Goal: Information Seeking & Learning: Learn about a topic

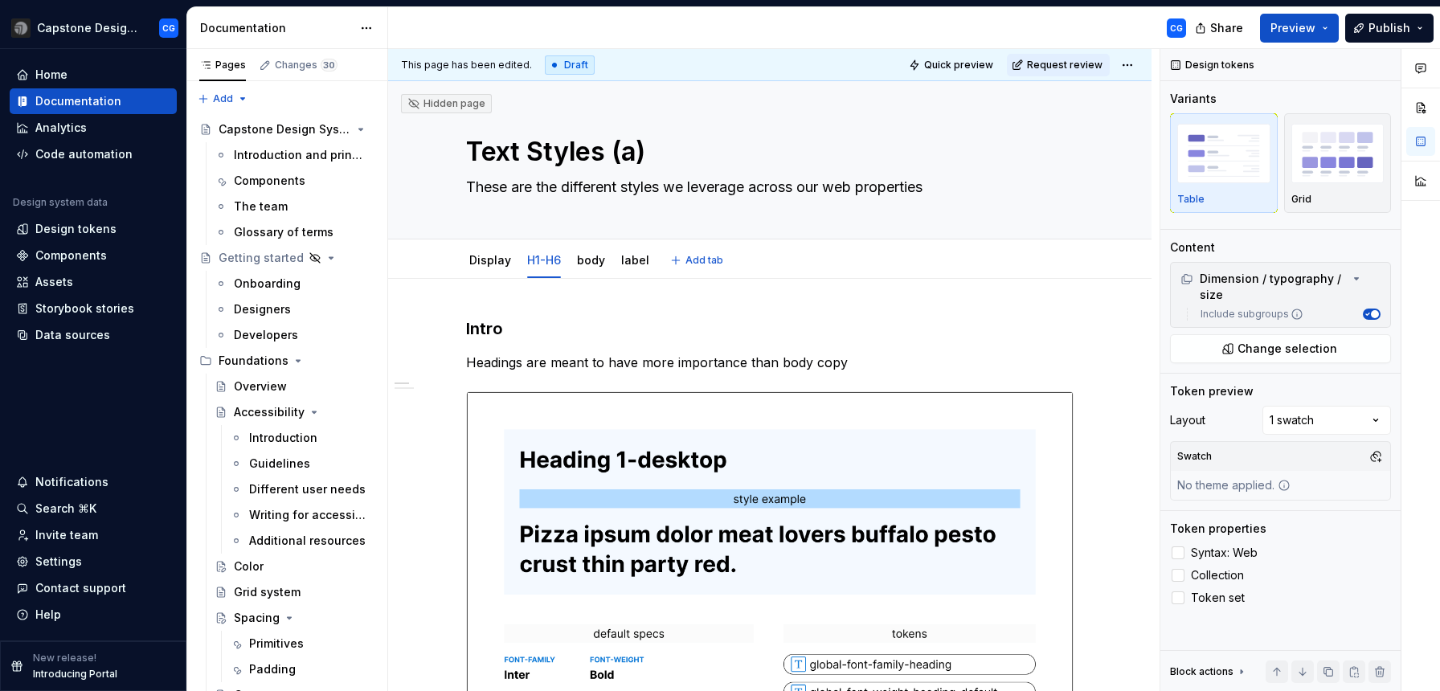
scroll to position [276, 0]
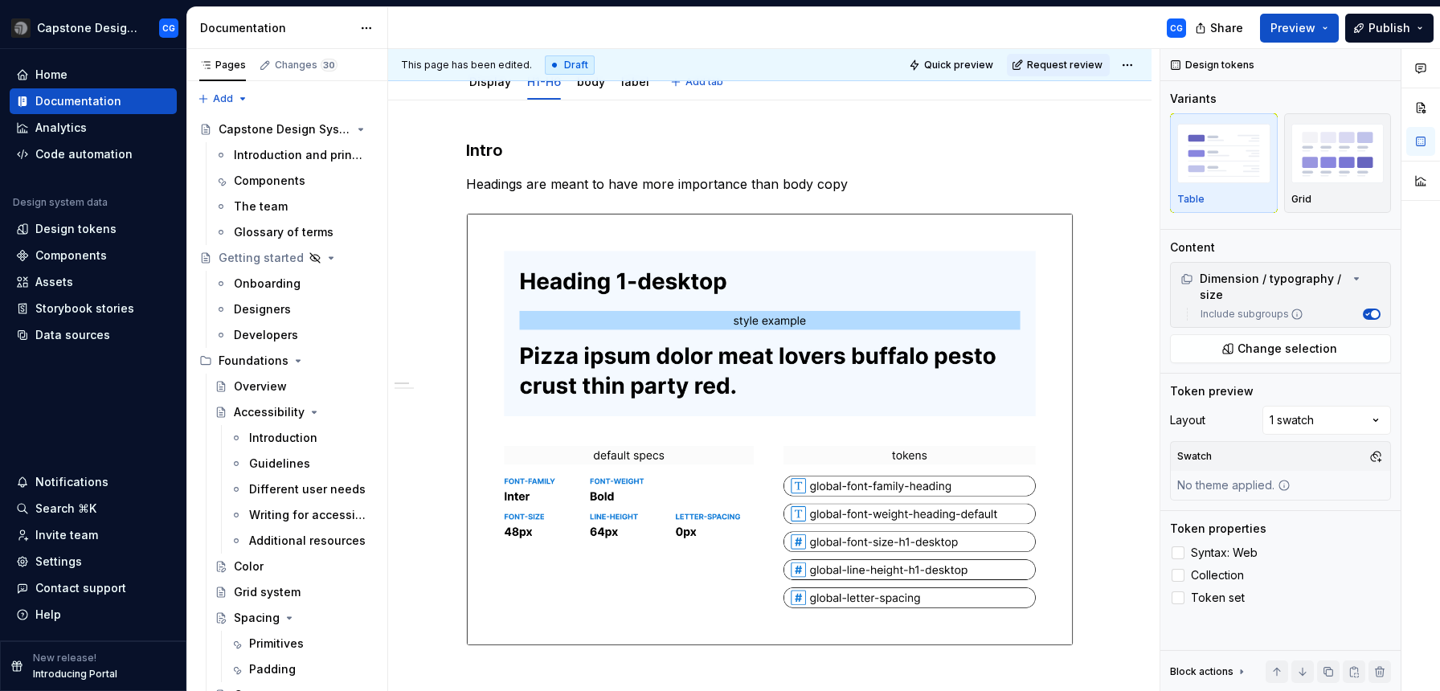
type textarea "*"
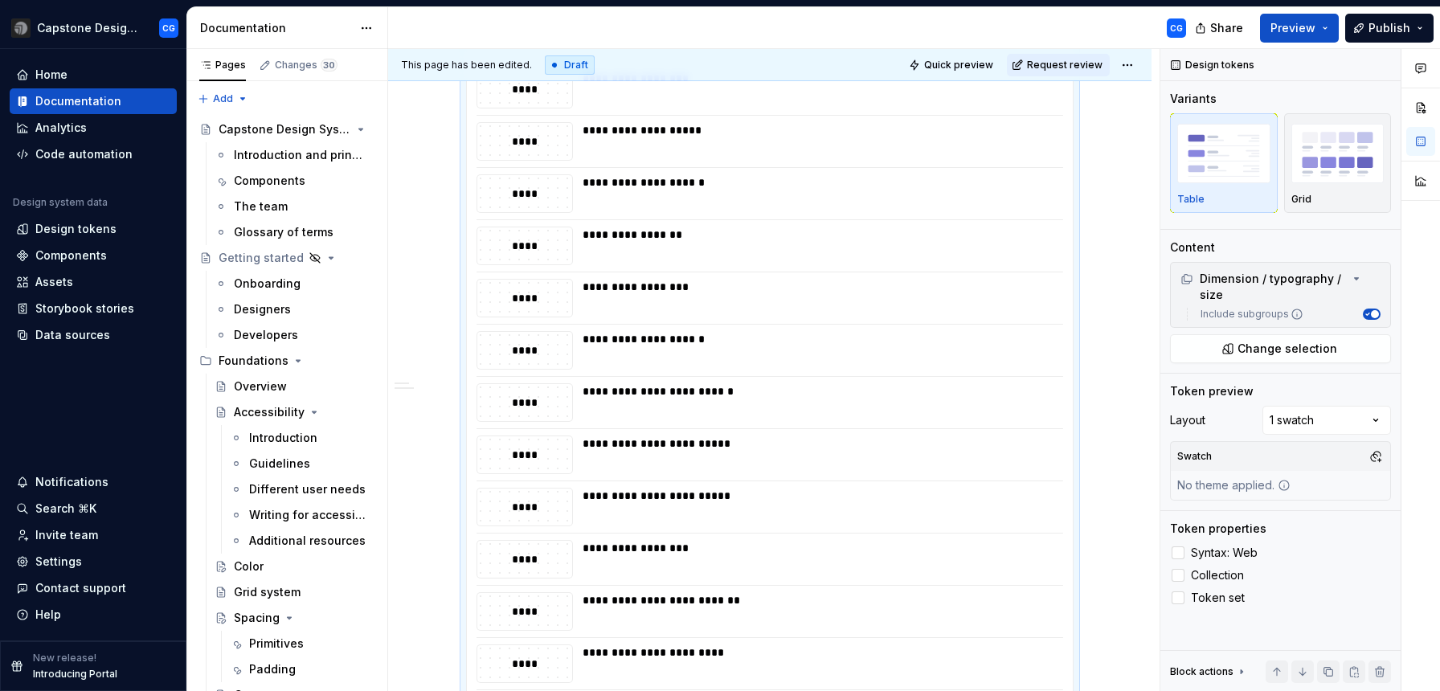
scroll to position [1988, 0]
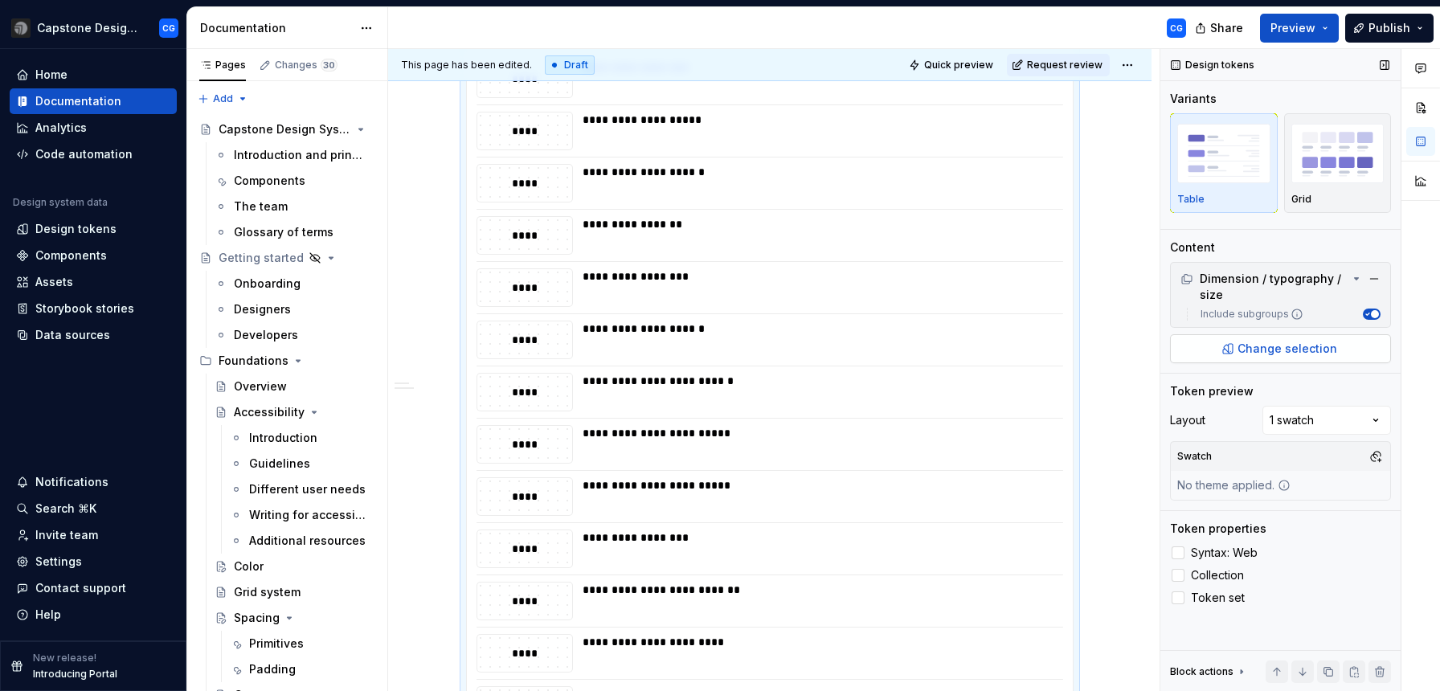
click at [1266, 354] on span "Change selection" at bounding box center [1288, 349] width 100 height 16
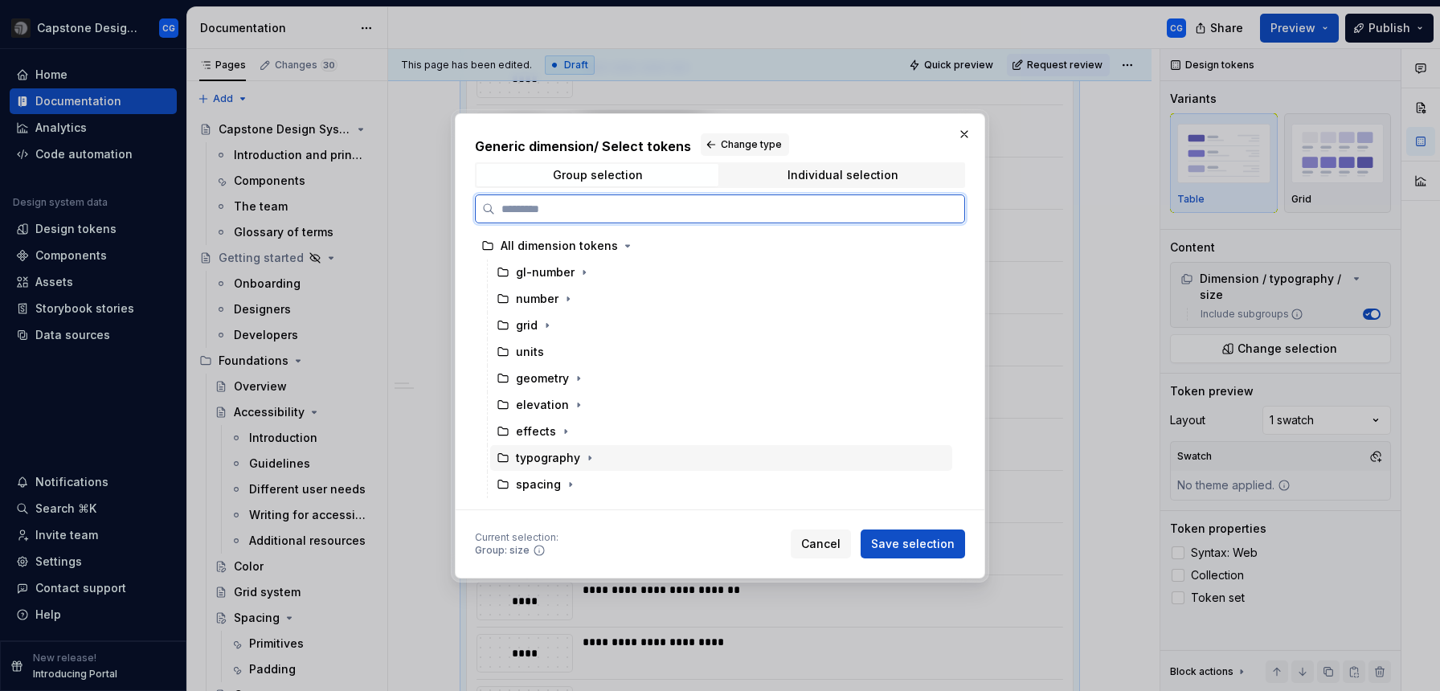
click at [575, 459] on div "typography" at bounding box center [548, 458] width 64 height 16
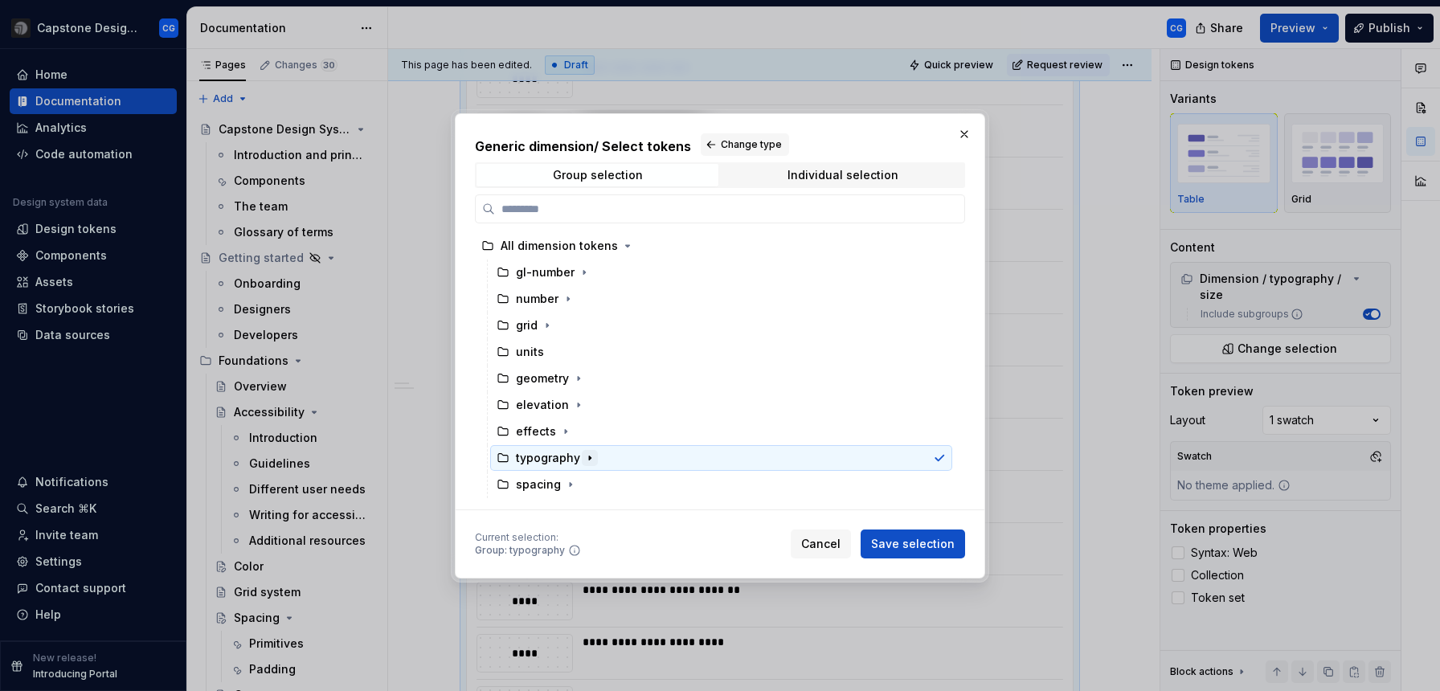
click at [594, 456] on button "button" at bounding box center [590, 458] width 16 height 16
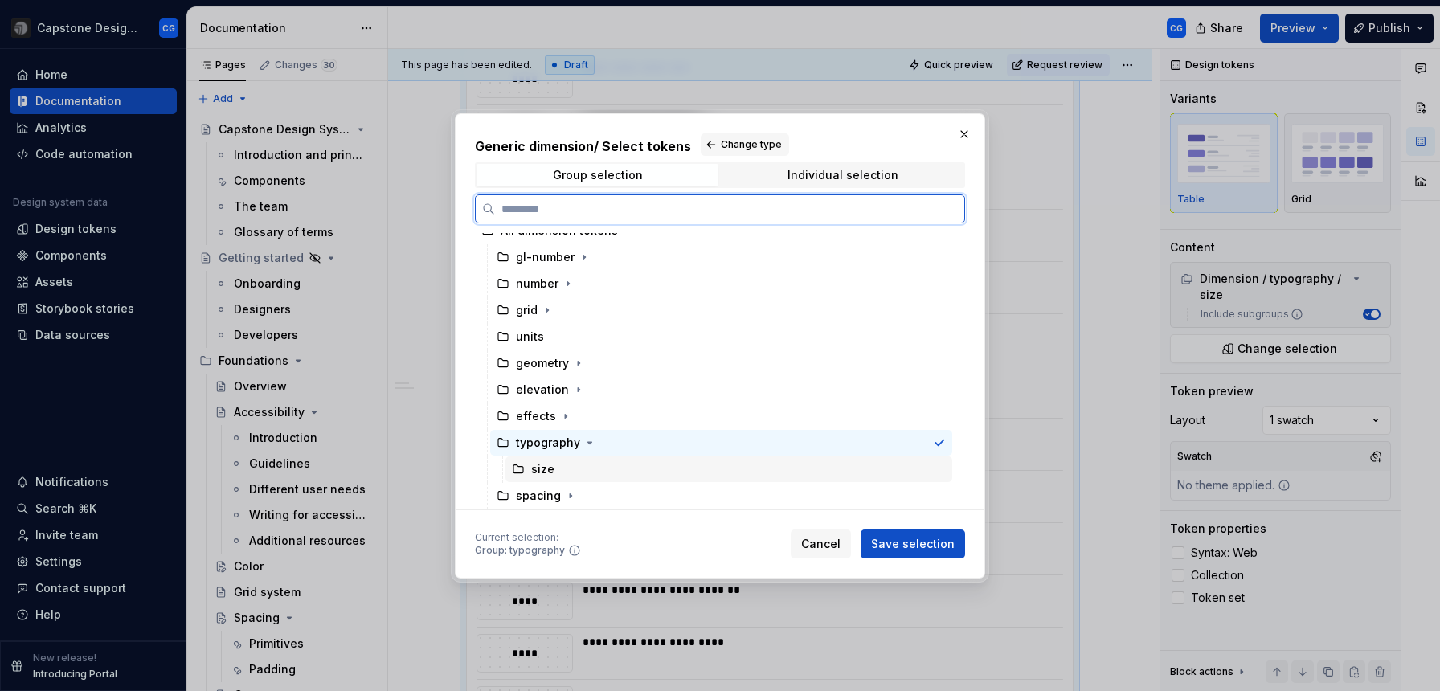
click at [547, 467] on div "size" at bounding box center [542, 469] width 23 height 16
click at [557, 495] on div "spacing" at bounding box center [538, 496] width 45 height 16
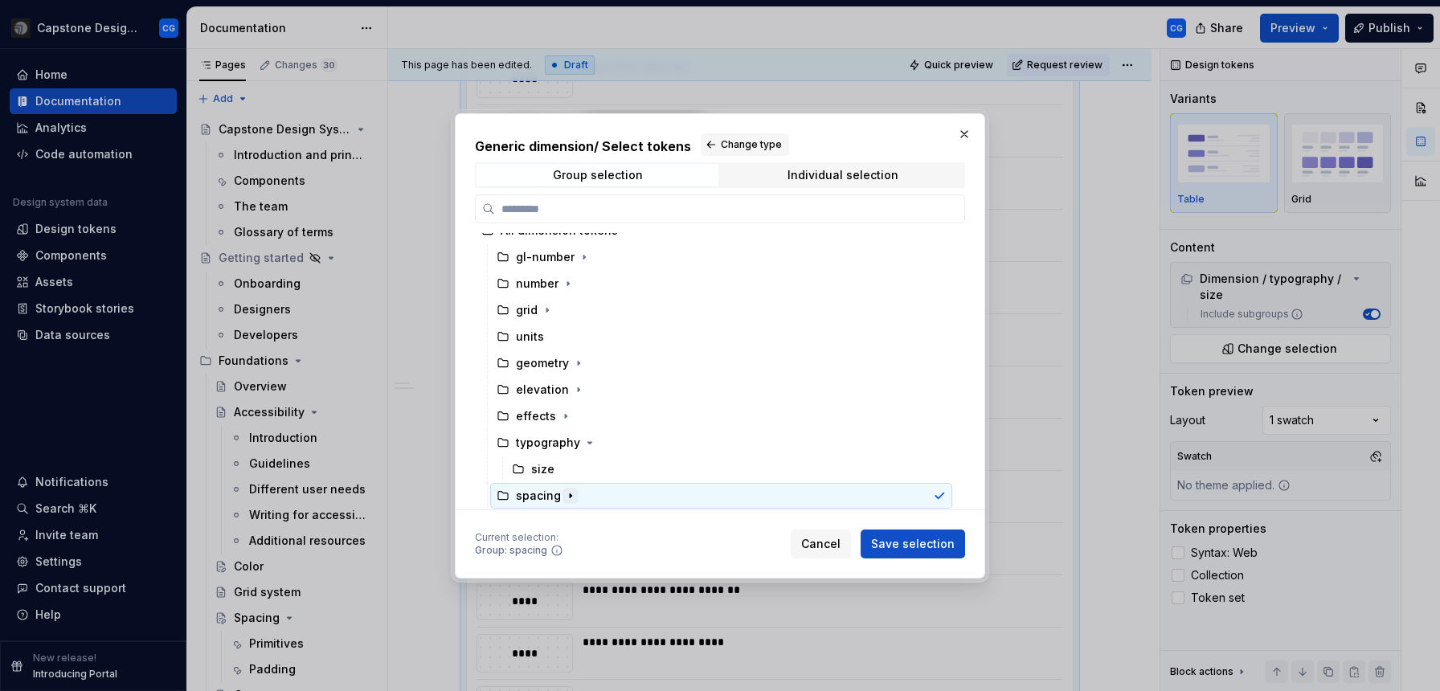
click at [571, 497] on icon "button" at bounding box center [570, 495] width 13 height 13
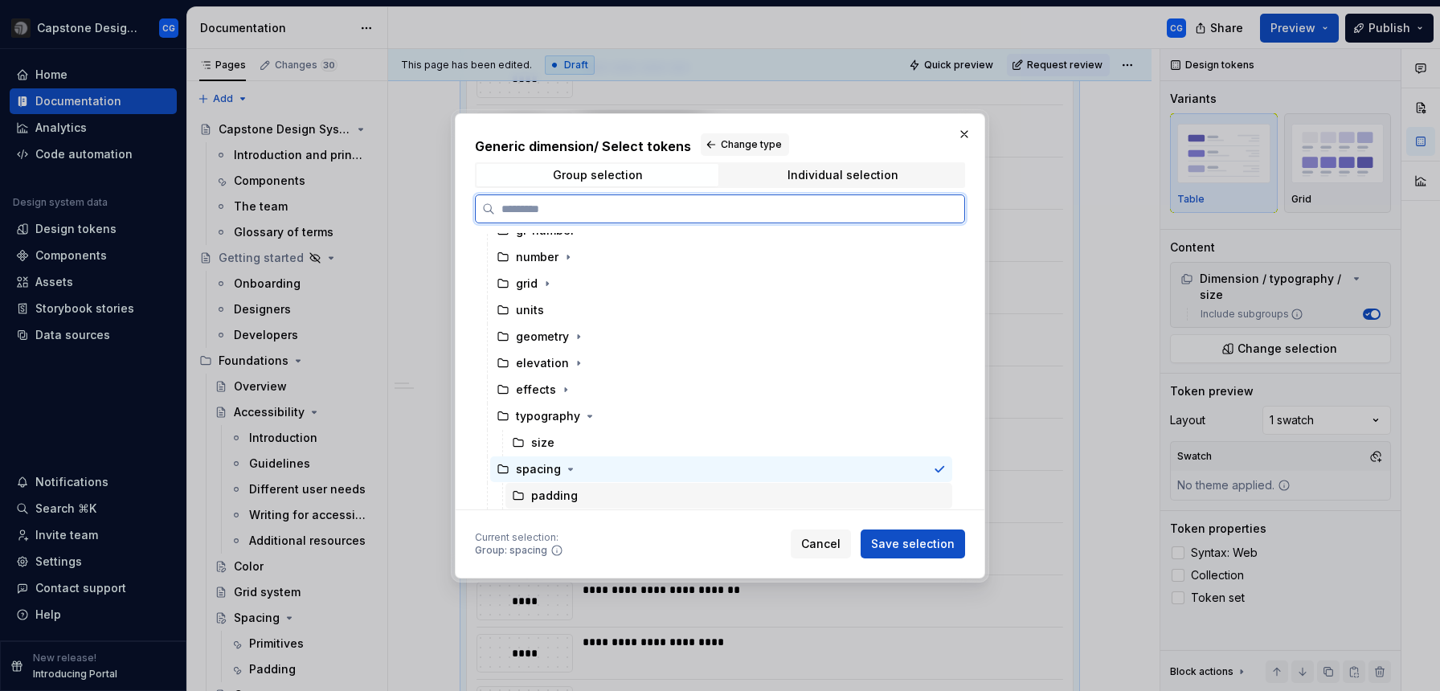
click at [570, 501] on div "padding" at bounding box center [554, 496] width 47 height 16
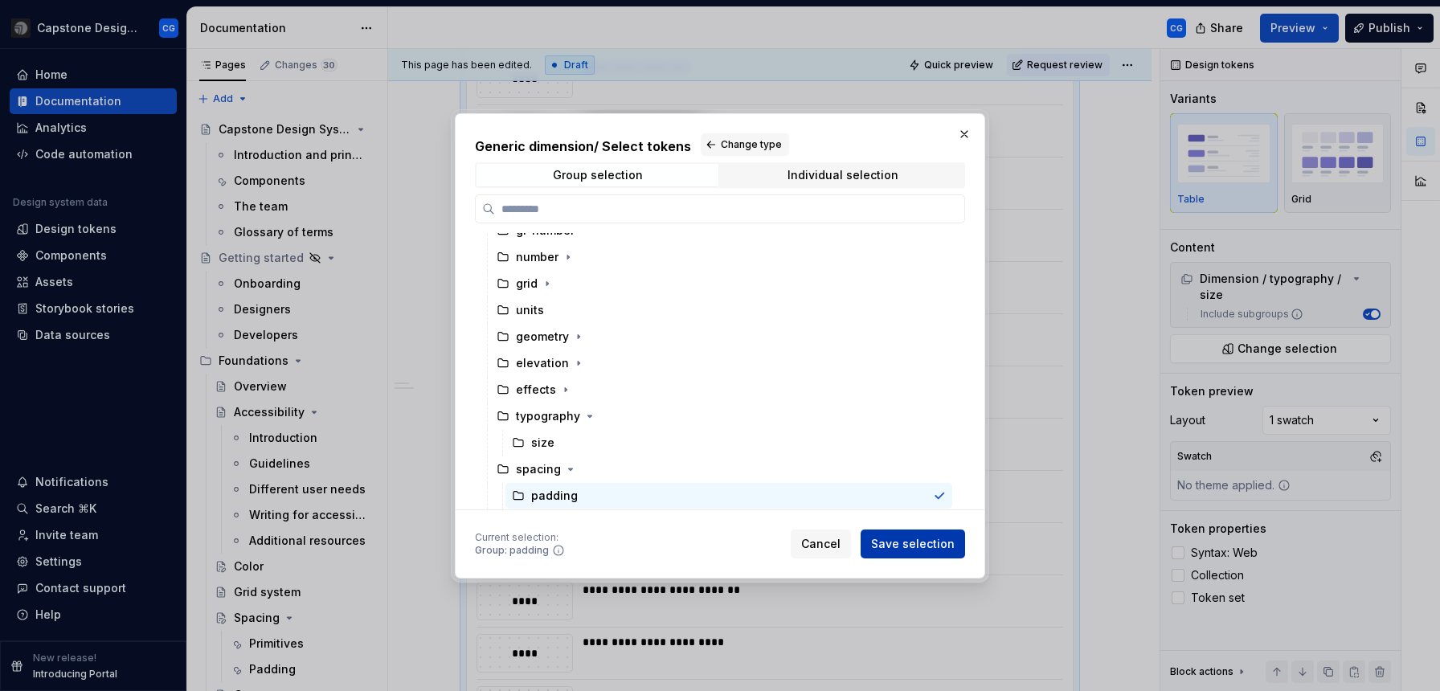
click at [901, 547] on span "Save selection" at bounding box center [913, 544] width 84 height 16
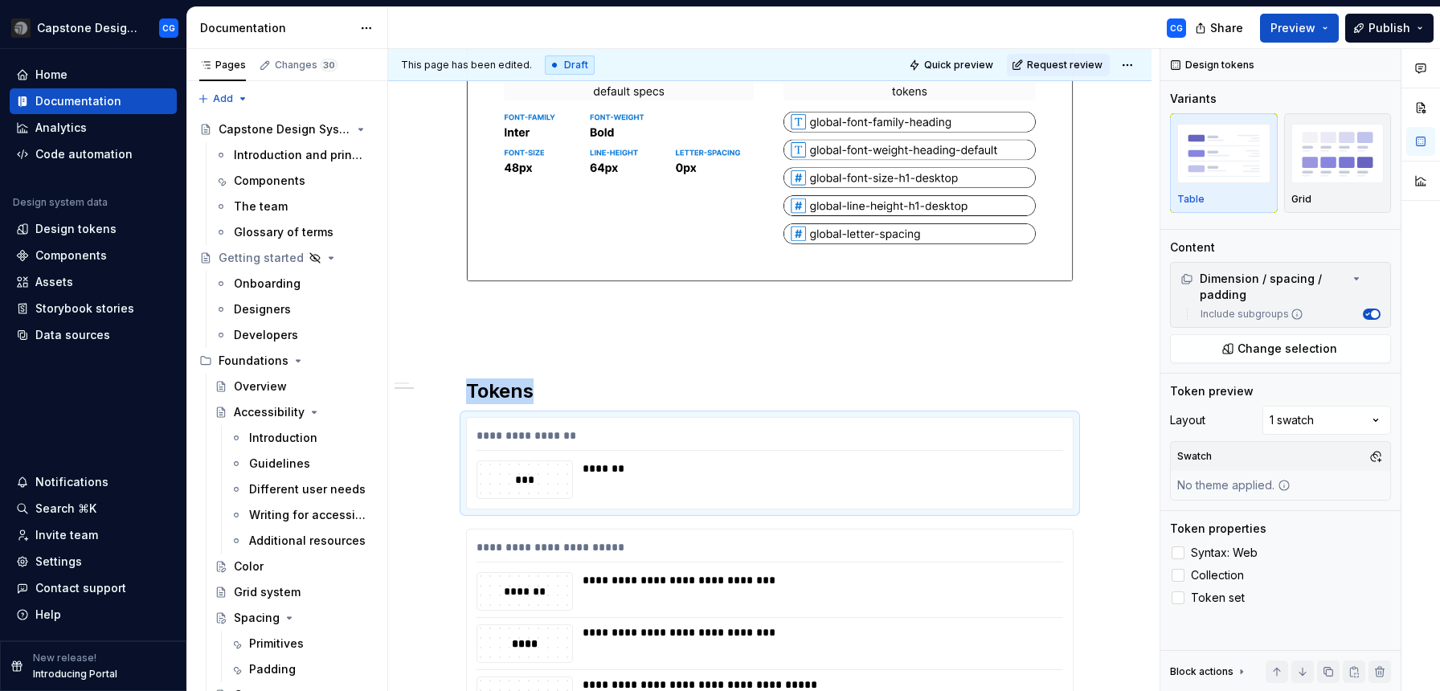
scroll to position [580, 0]
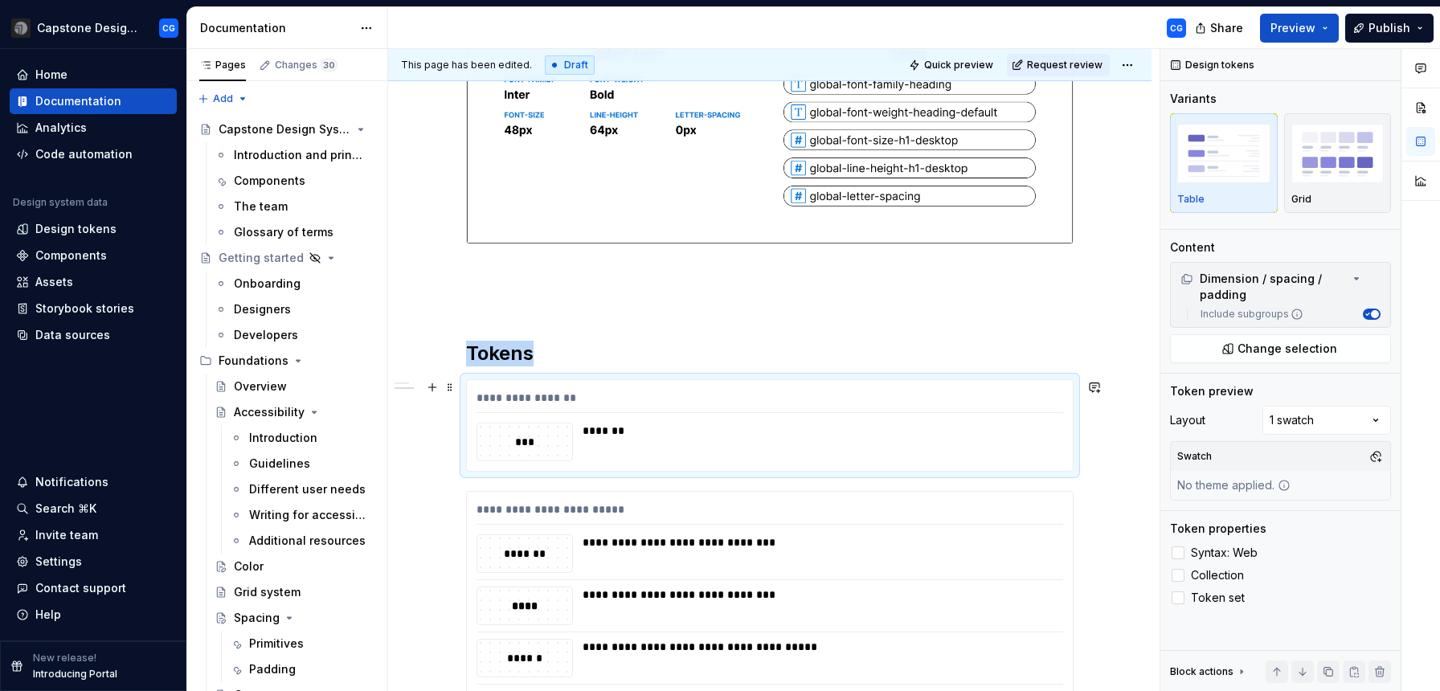
click at [612, 432] on div "*******" at bounding box center [818, 431] width 471 height 16
click at [627, 511] on div "**********" at bounding box center [770, 512] width 587 height 23
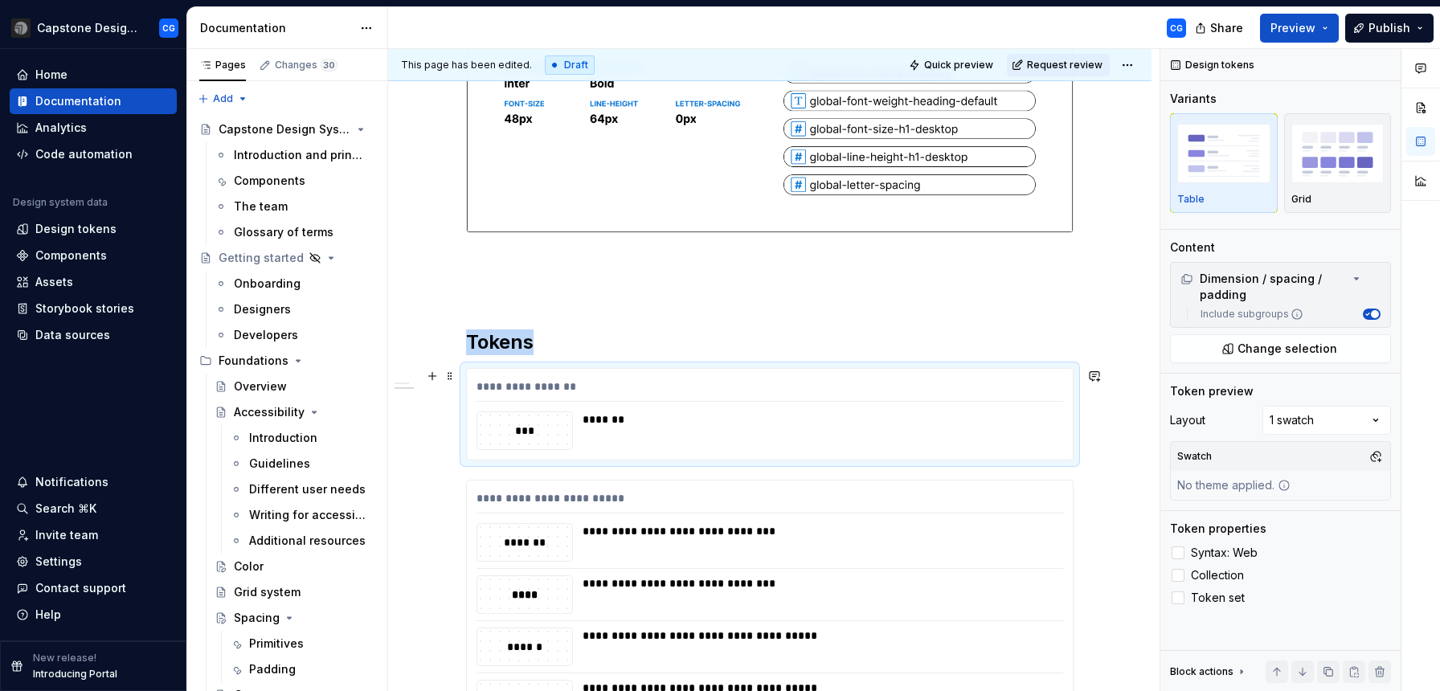
click at [598, 433] on div "*******" at bounding box center [818, 430] width 471 height 39
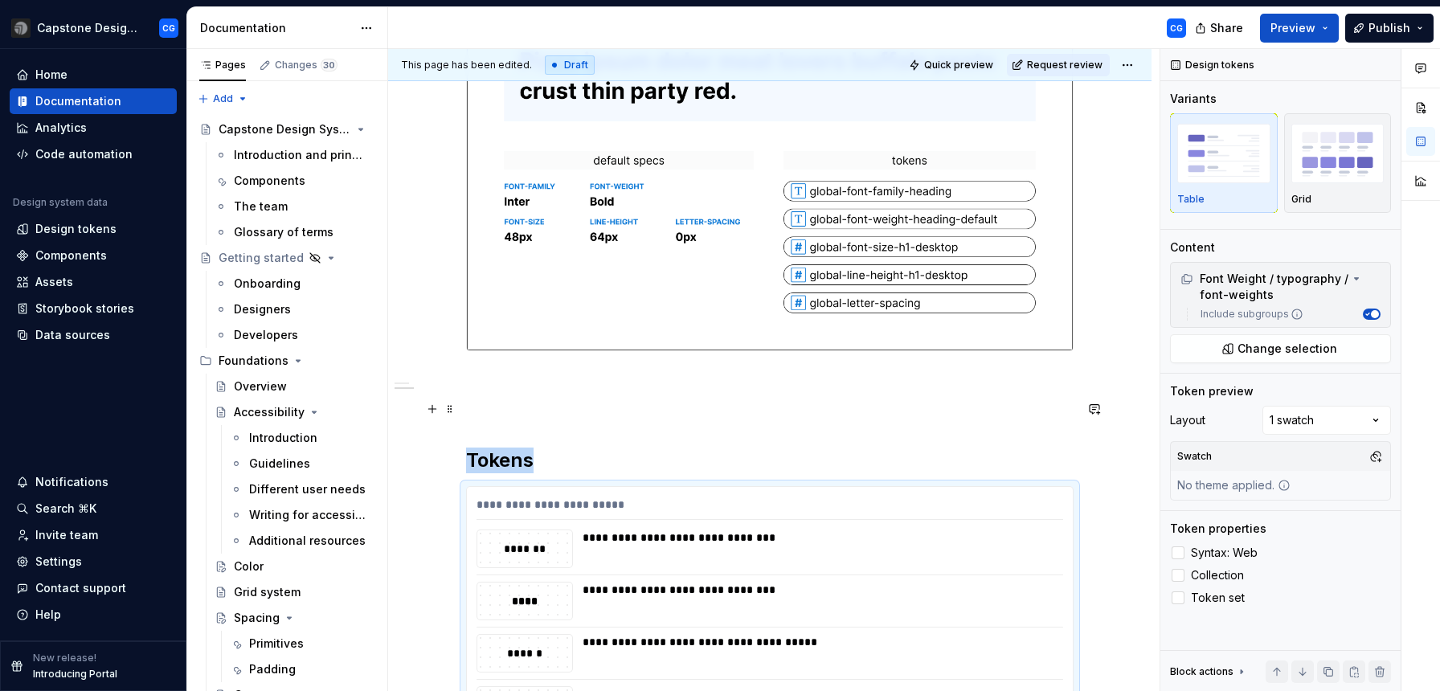
scroll to position [440, 0]
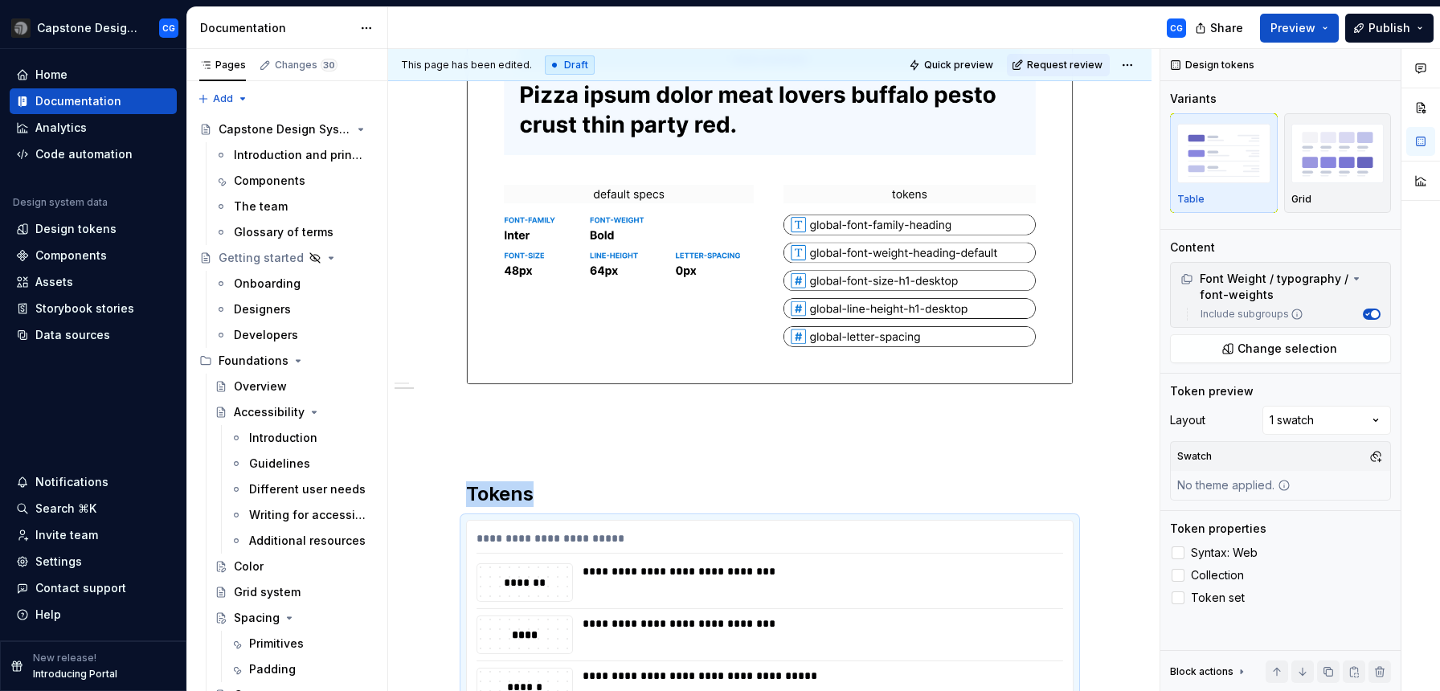
click at [526, 408] on p at bounding box center [770, 413] width 608 height 19
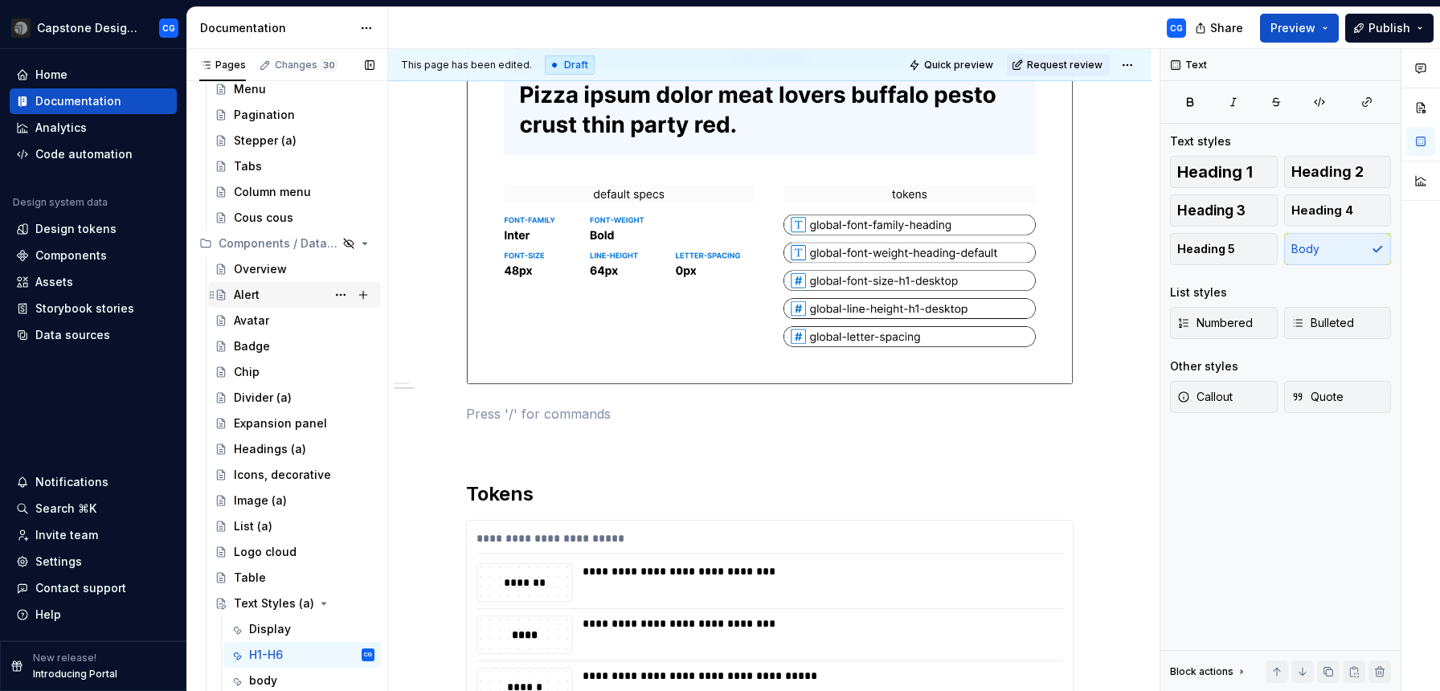
scroll to position [3616, 0]
click at [290, 481] on div "Icons, decorative" at bounding box center [280, 474] width 92 height 16
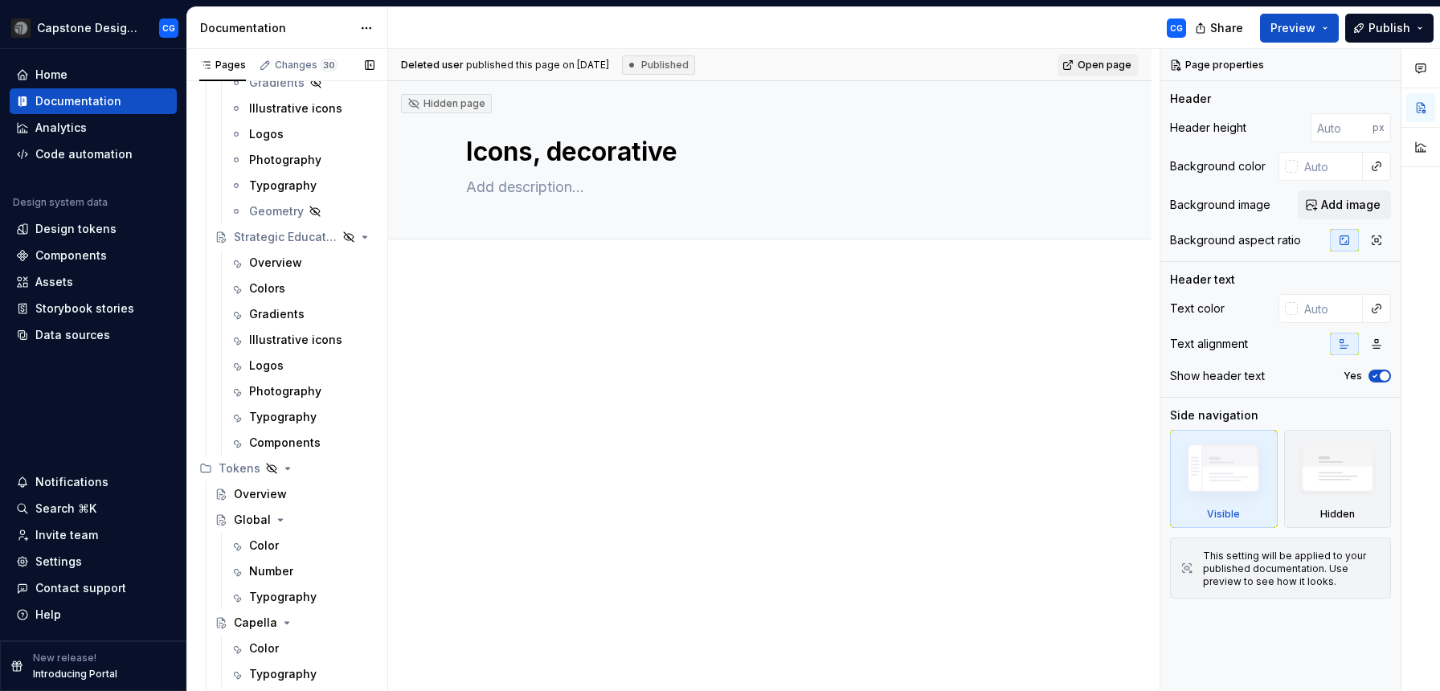
scroll to position [1331, 0]
click at [270, 343] on div "Illustrative icons" at bounding box center [287, 342] width 77 height 16
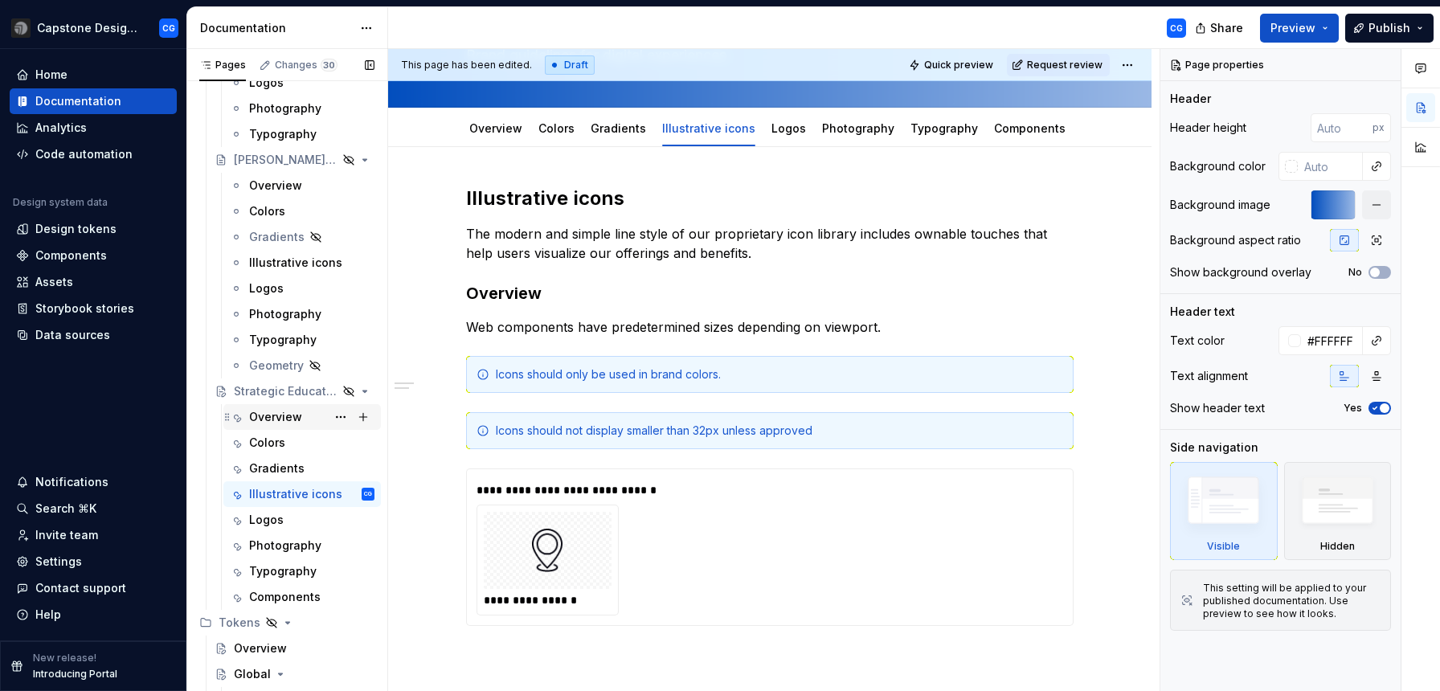
scroll to position [1147, 0]
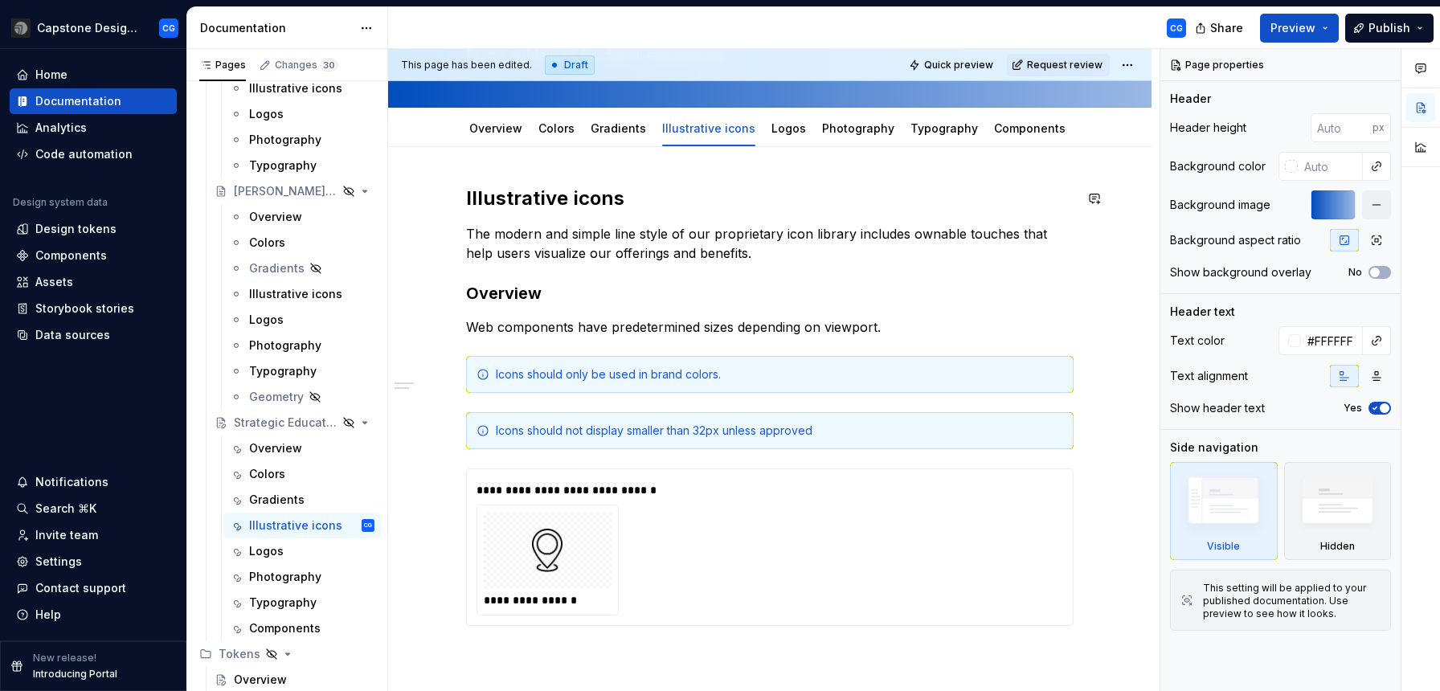
click at [507, 149] on div "**********" at bounding box center [770, 533] width 764 height 773
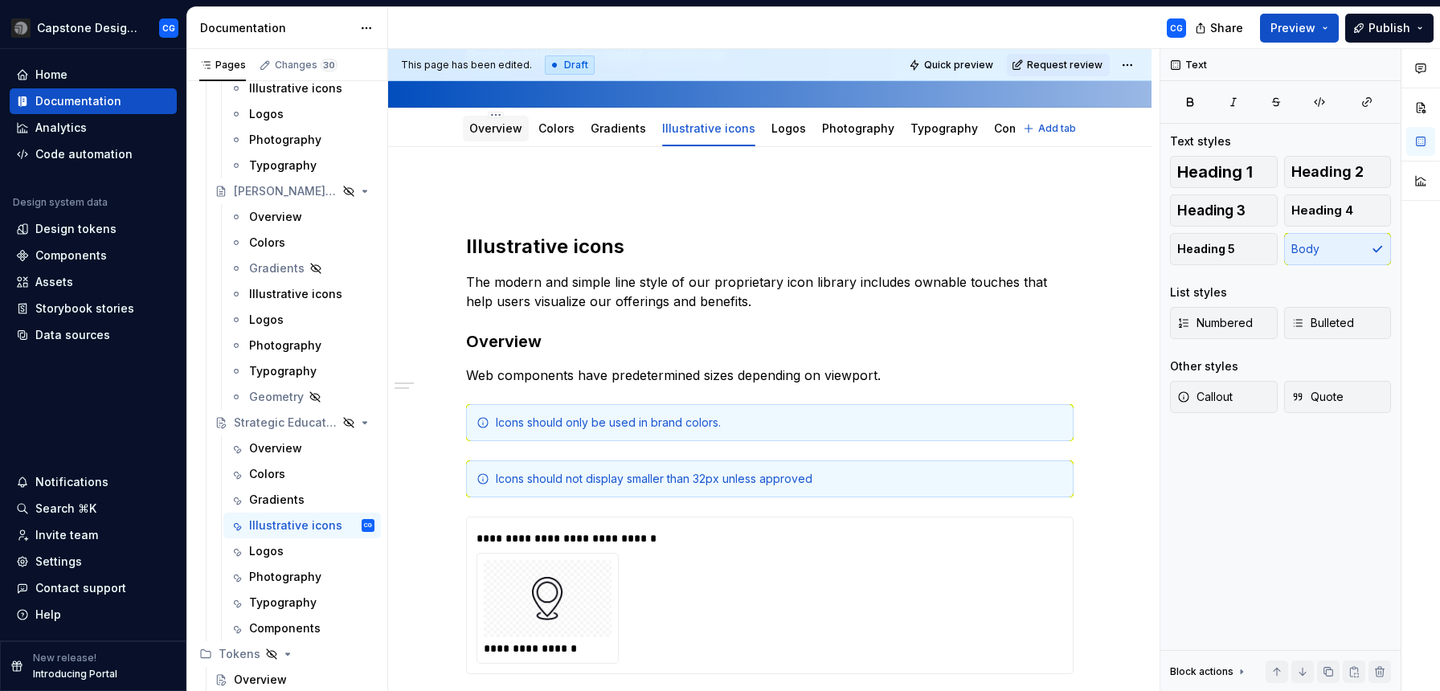
click at [507, 129] on link "Overview" at bounding box center [495, 128] width 53 height 14
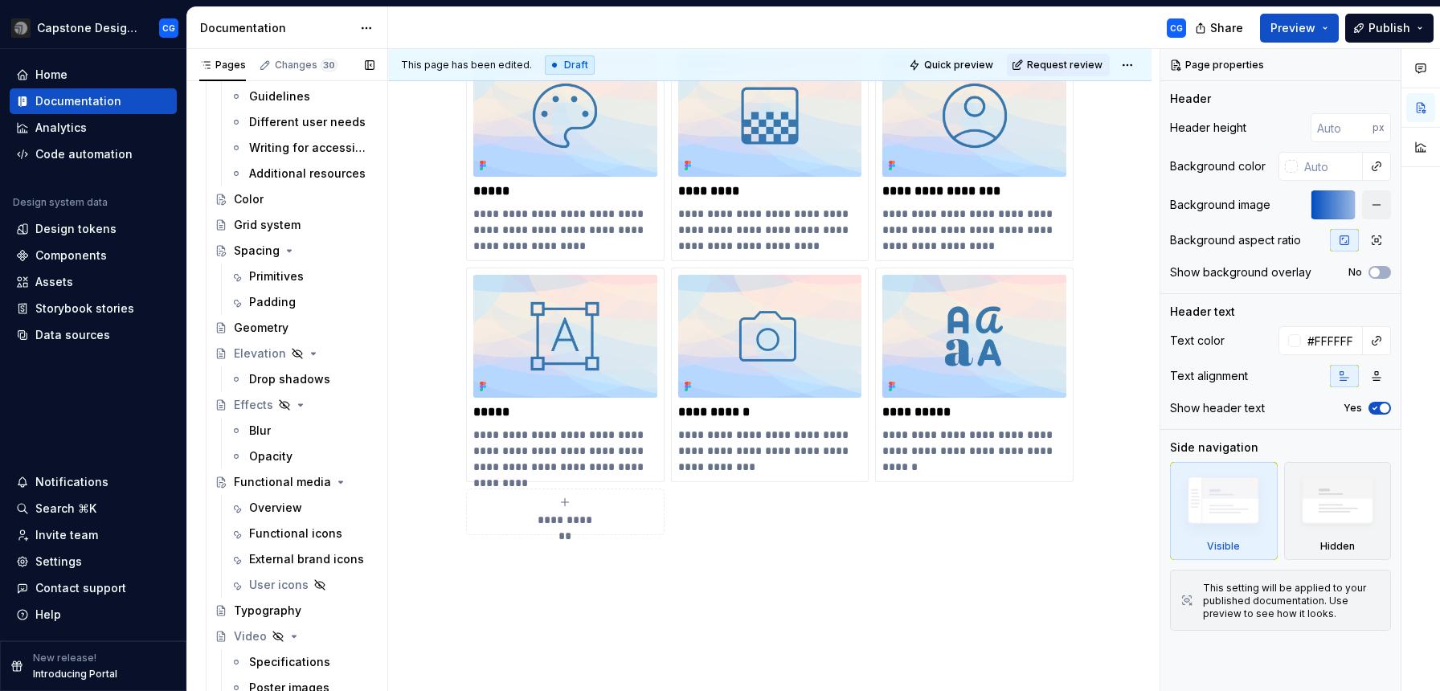
scroll to position [344, 0]
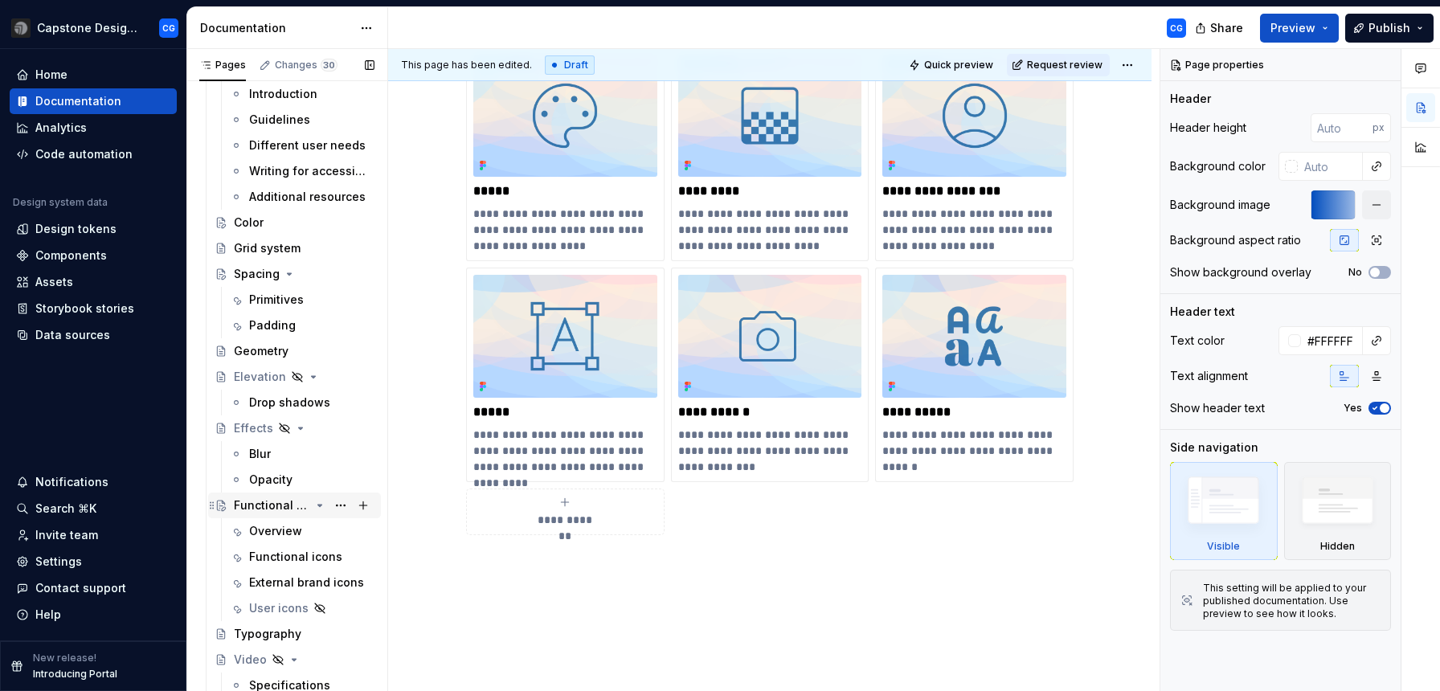
click at [276, 527] on div "Overview" at bounding box center [275, 531] width 53 height 16
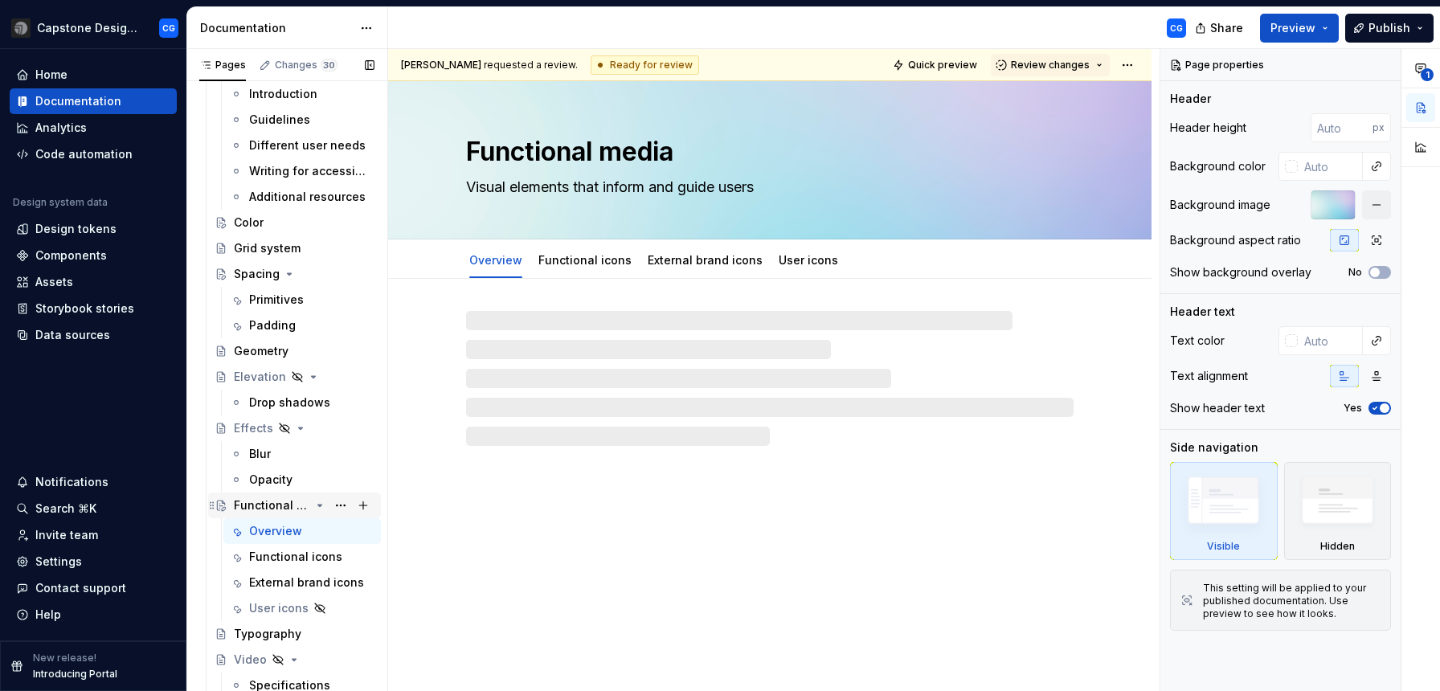
click at [277, 506] on div "Functional media" at bounding box center [272, 505] width 76 height 16
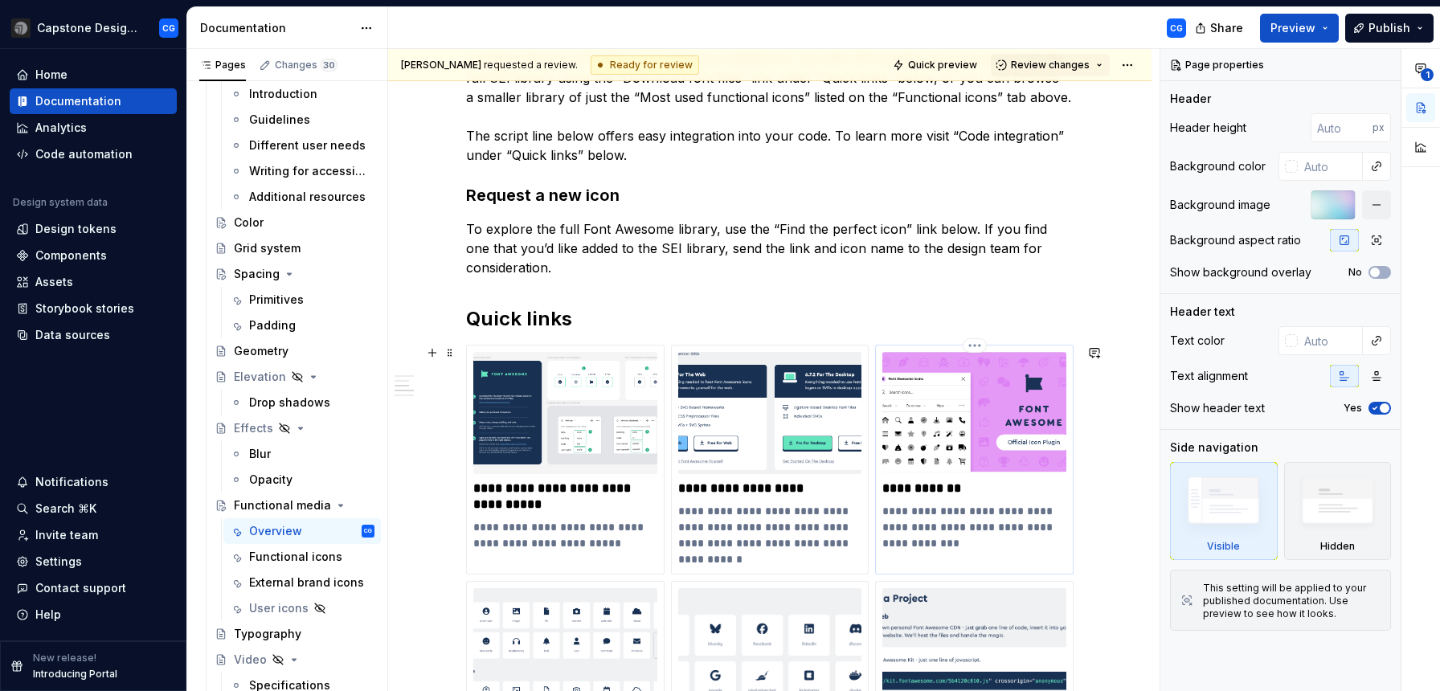
scroll to position [526, 0]
click at [1104, 66] on button "Review changes" at bounding box center [1050, 65] width 119 height 23
click at [854, 231] on p "To explore the full Font Awesome library, use the “Find the perfect icon” link …" at bounding box center [770, 248] width 608 height 58
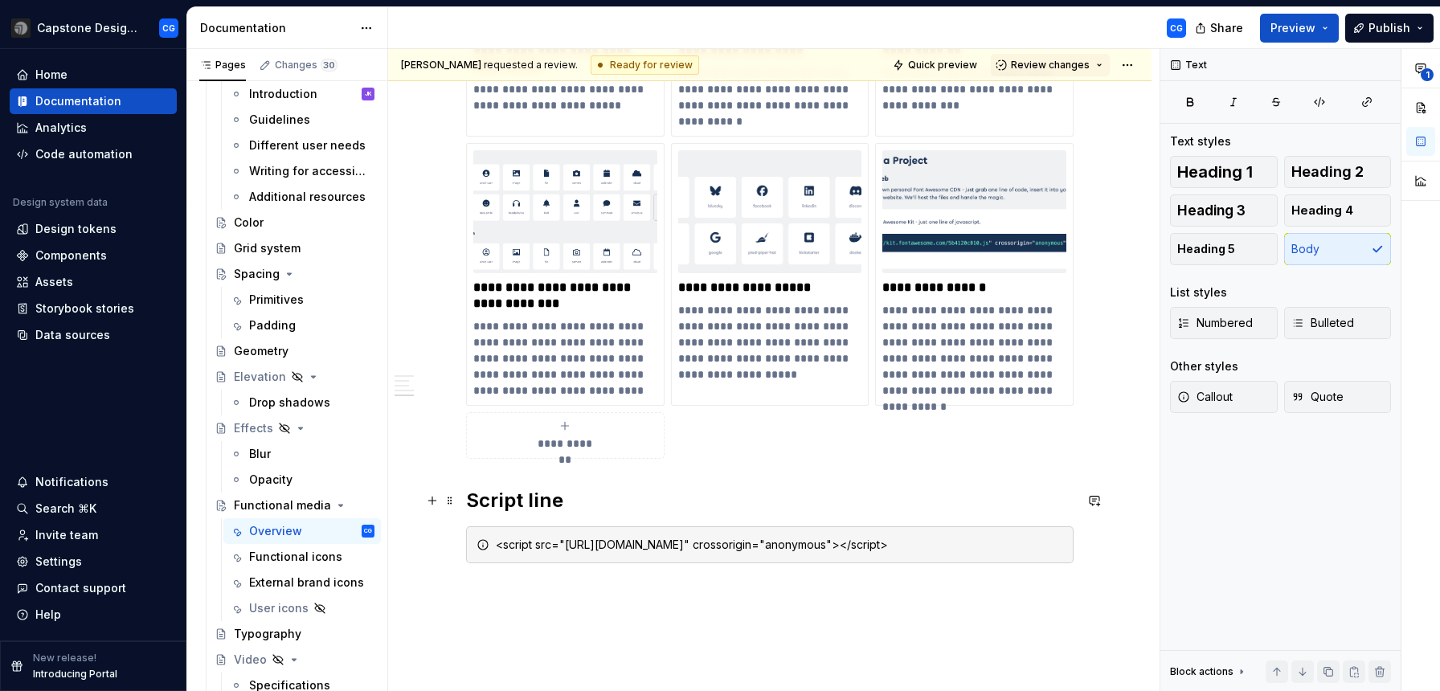
scroll to position [1005, 0]
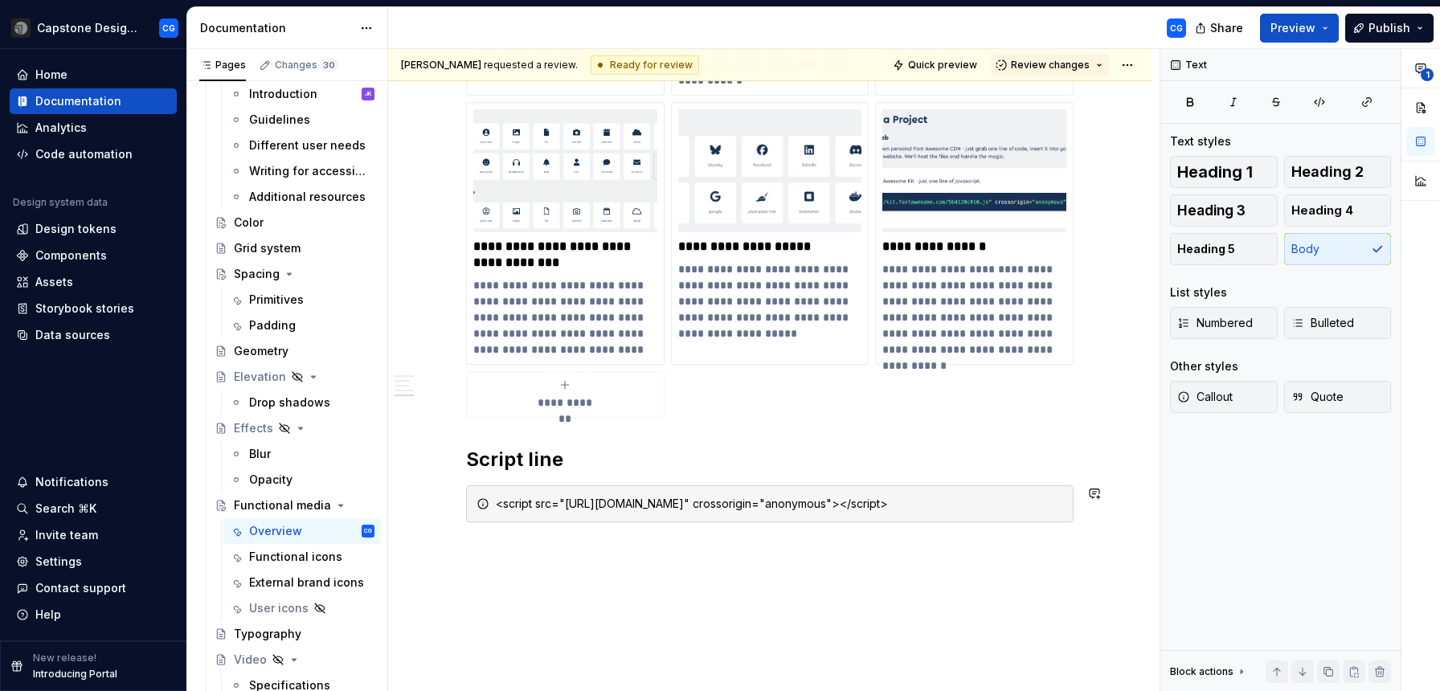
click at [624, 542] on div "**********" at bounding box center [774, 370] width 772 height 643
click at [592, 553] on div "Introduction Functional media refers to visual or interactive elements – like i…" at bounding box center [770, 11] width 764 height 1475
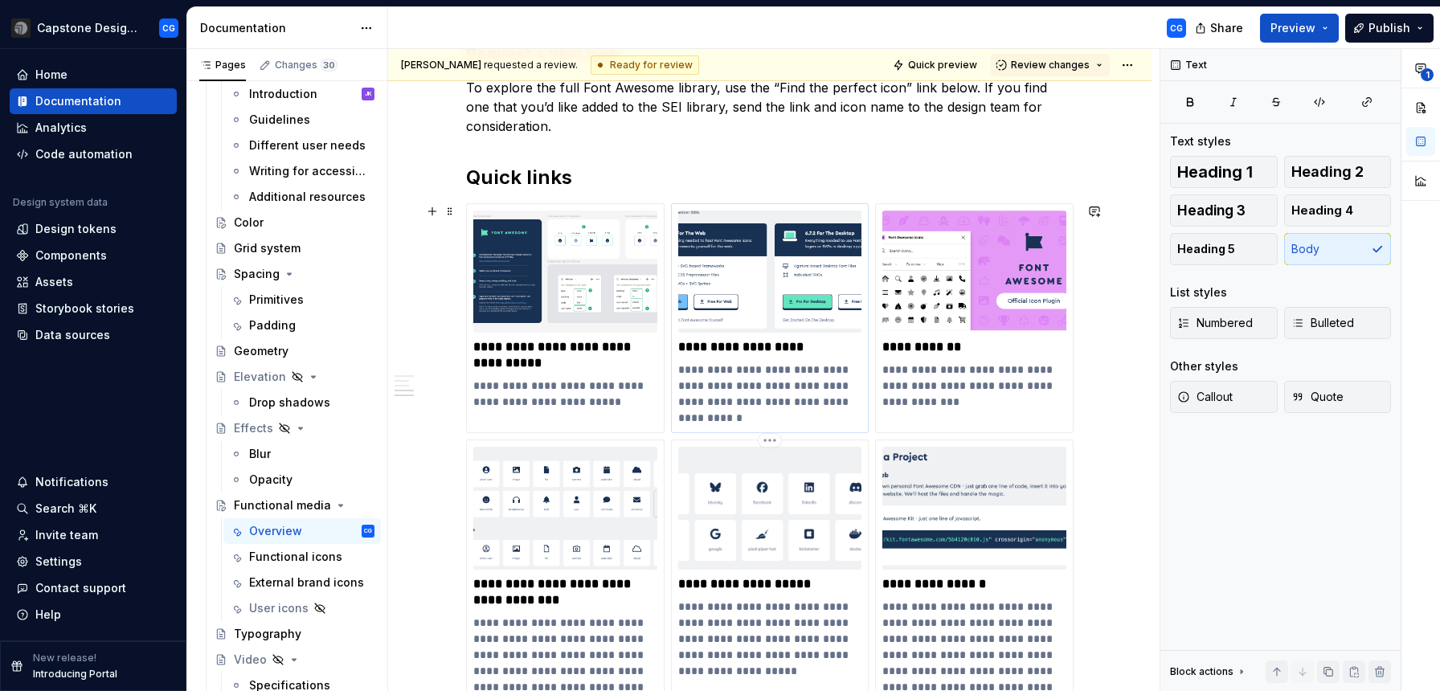
scroll to position [18, 0]
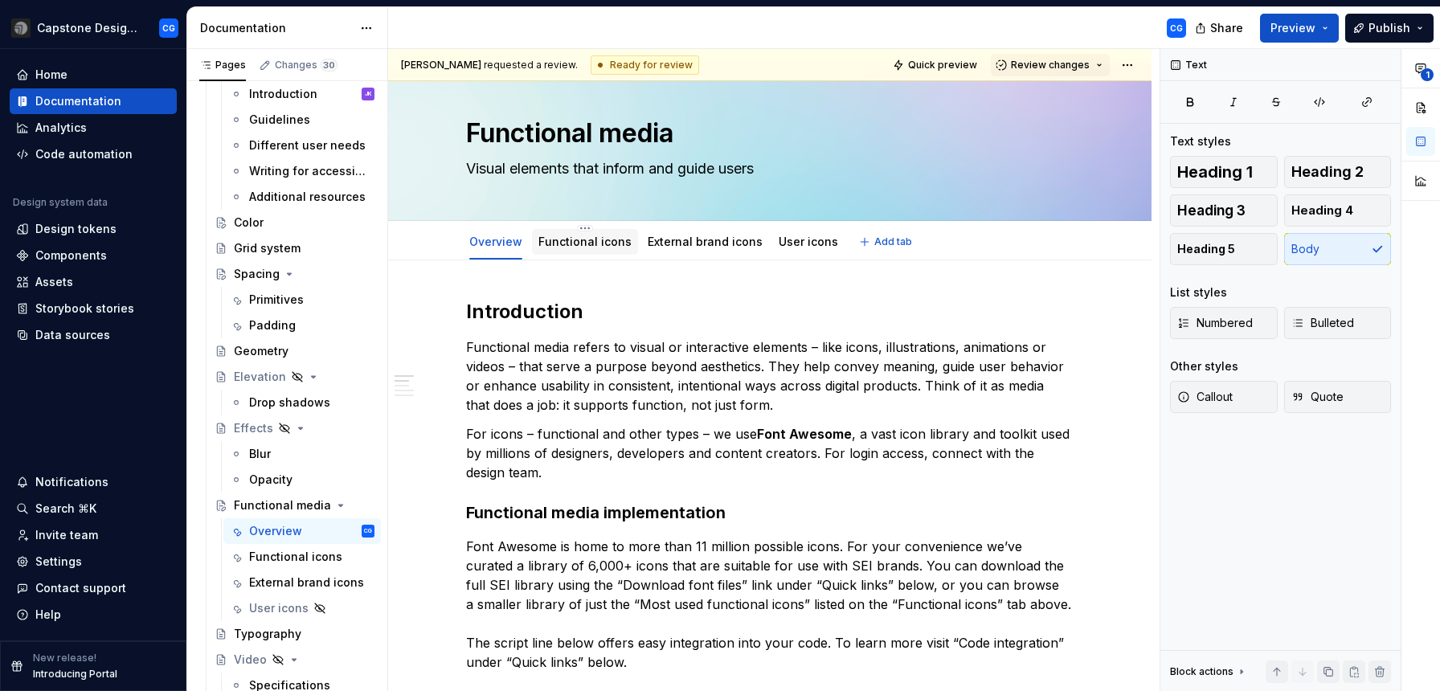
click at [586, 244] on link "Functional icons" at bounding box center [584, 242] width 93 height 14
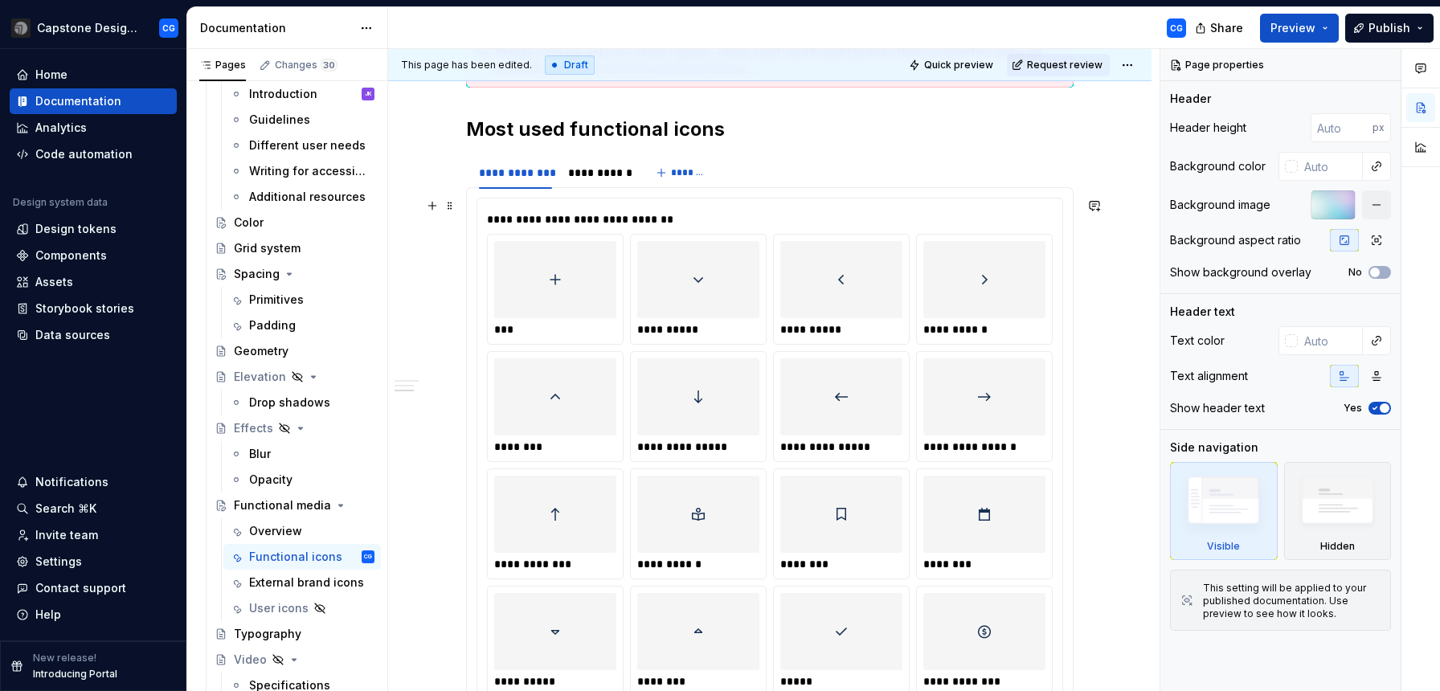
scroll to position [825, 0]
click at [1301, 32] on span "Preview" at bounding box center [1293, 28] width 45 height 16
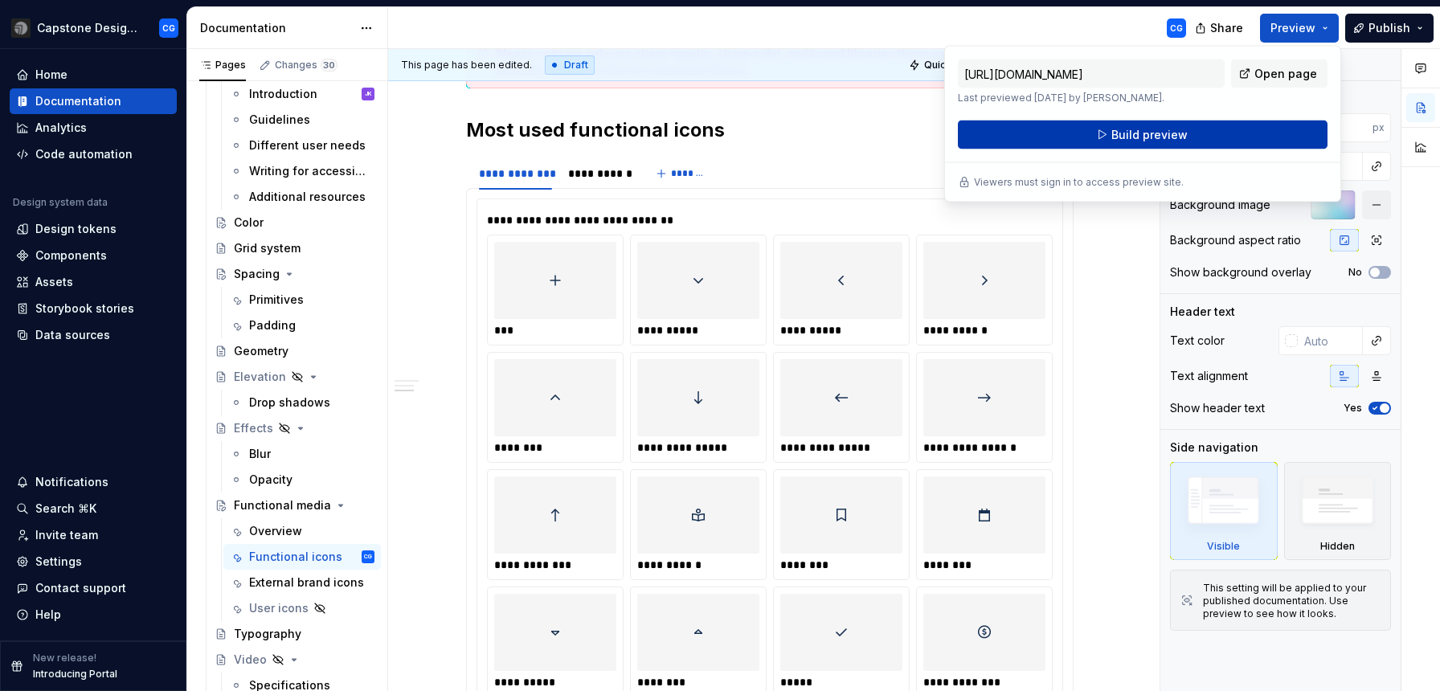
click at [1324, 125] on button "Build preview" at bounding box center [1143, 135] width 370 height 29
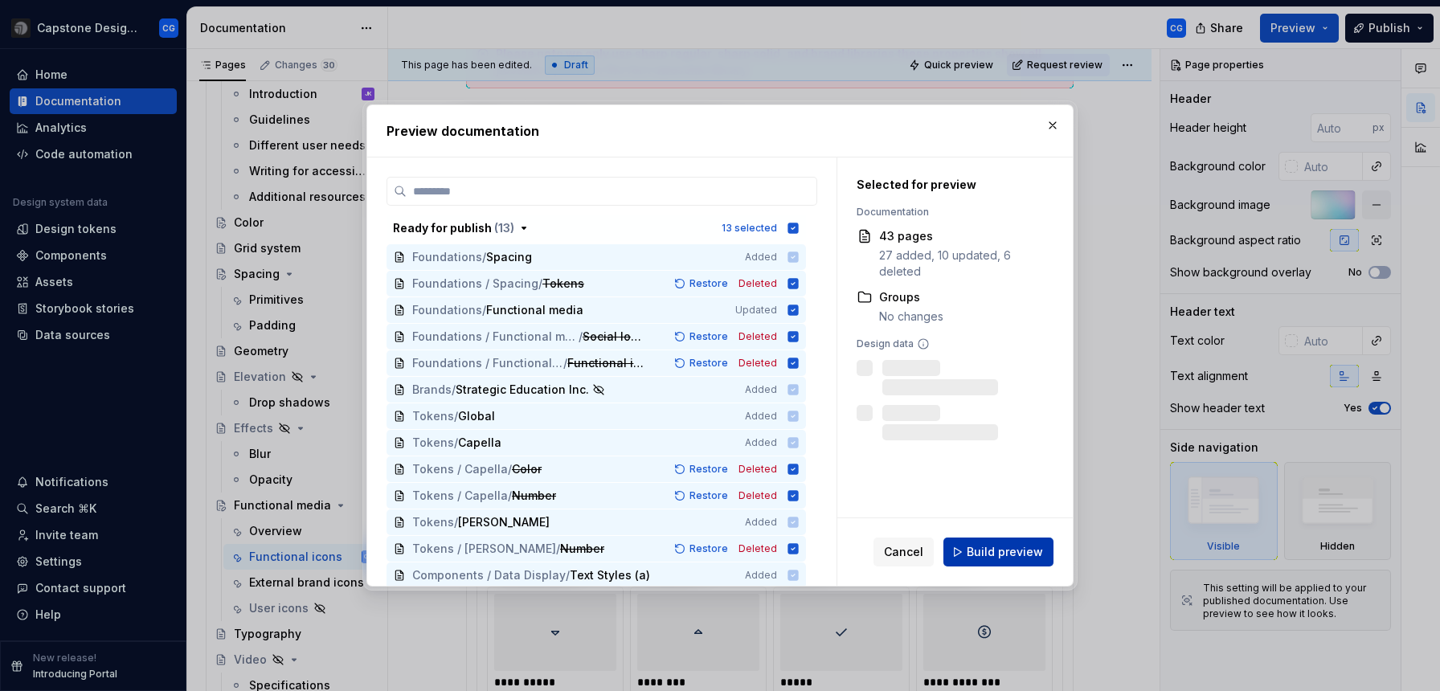
click at [988, 547] on span "Build preview" at bounding box center [1005, 552] width 76 height 16
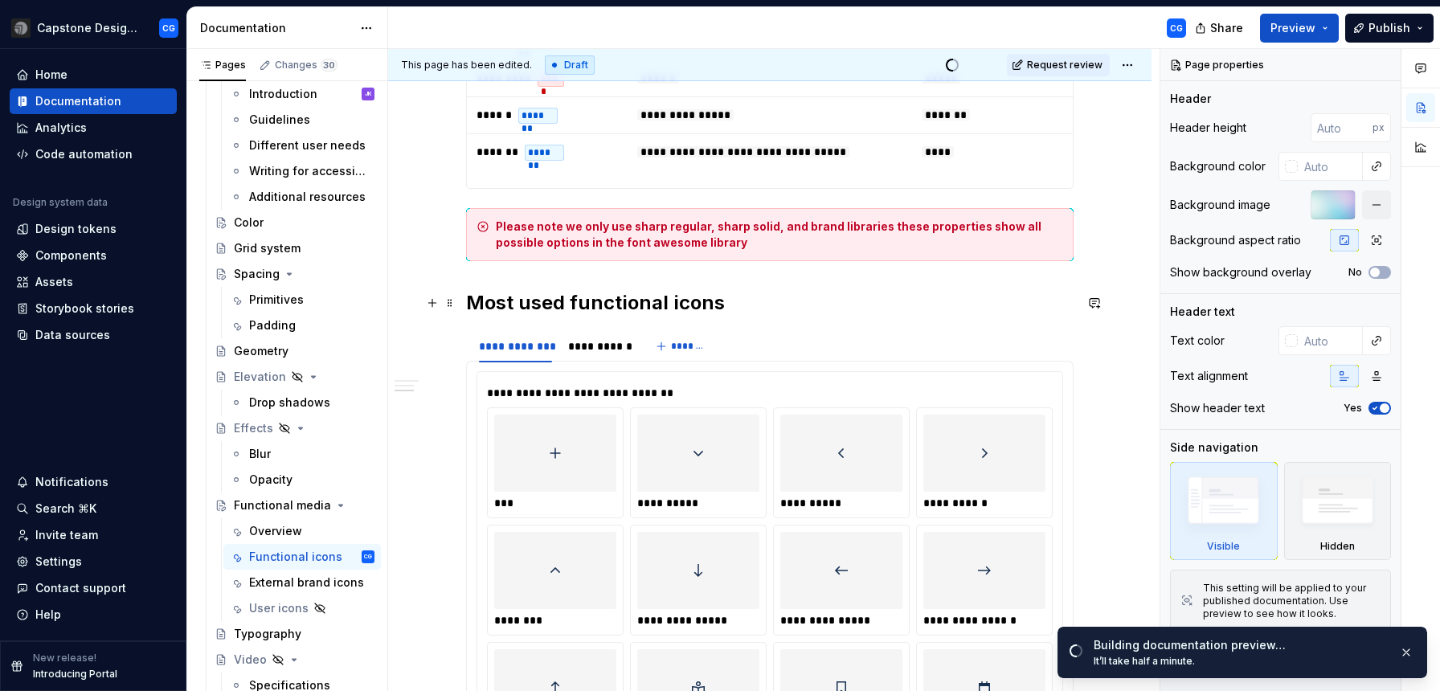
scroll to position [529, 0]
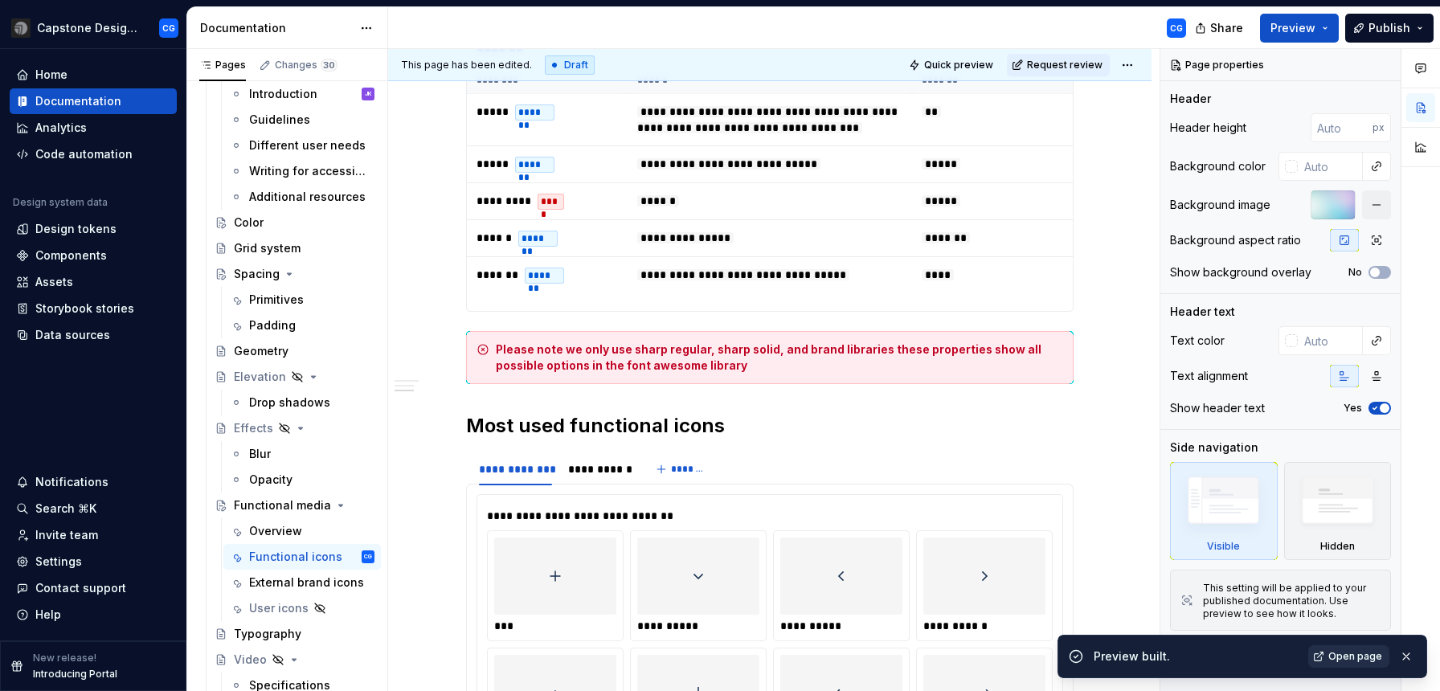
click at [1372, 662] on span "Open page" at bounding box center [1355, 656] width 54 height 13
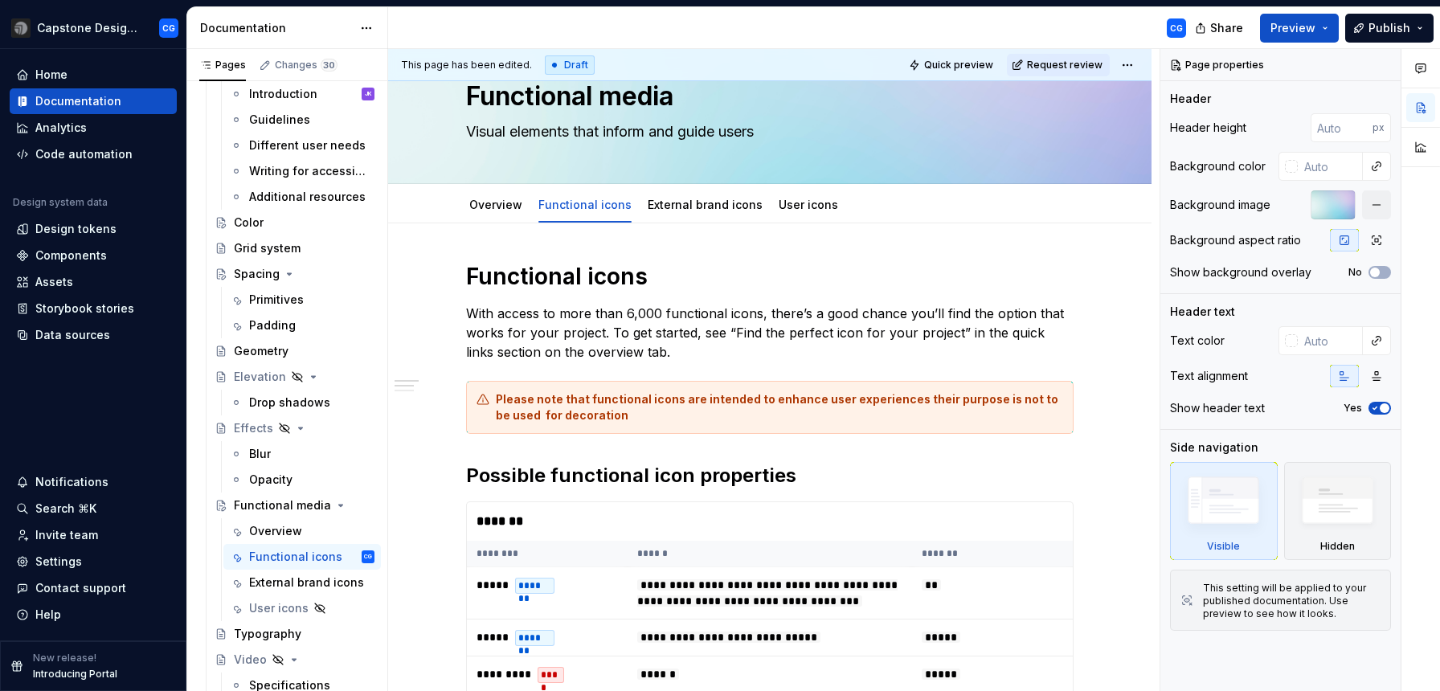
scroll to position [0, 0]
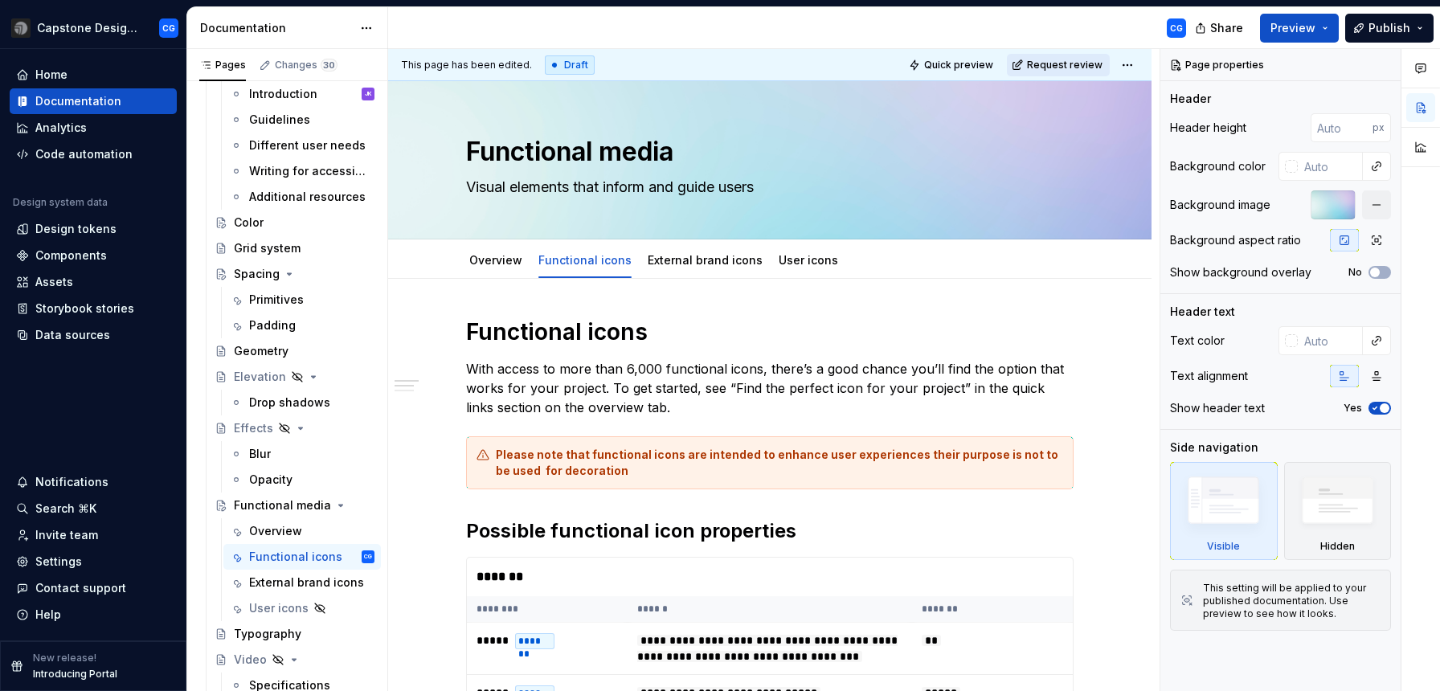
click at [1086, 62] on span "Request review" at bounding box center [1065, 65] width 76 height 13
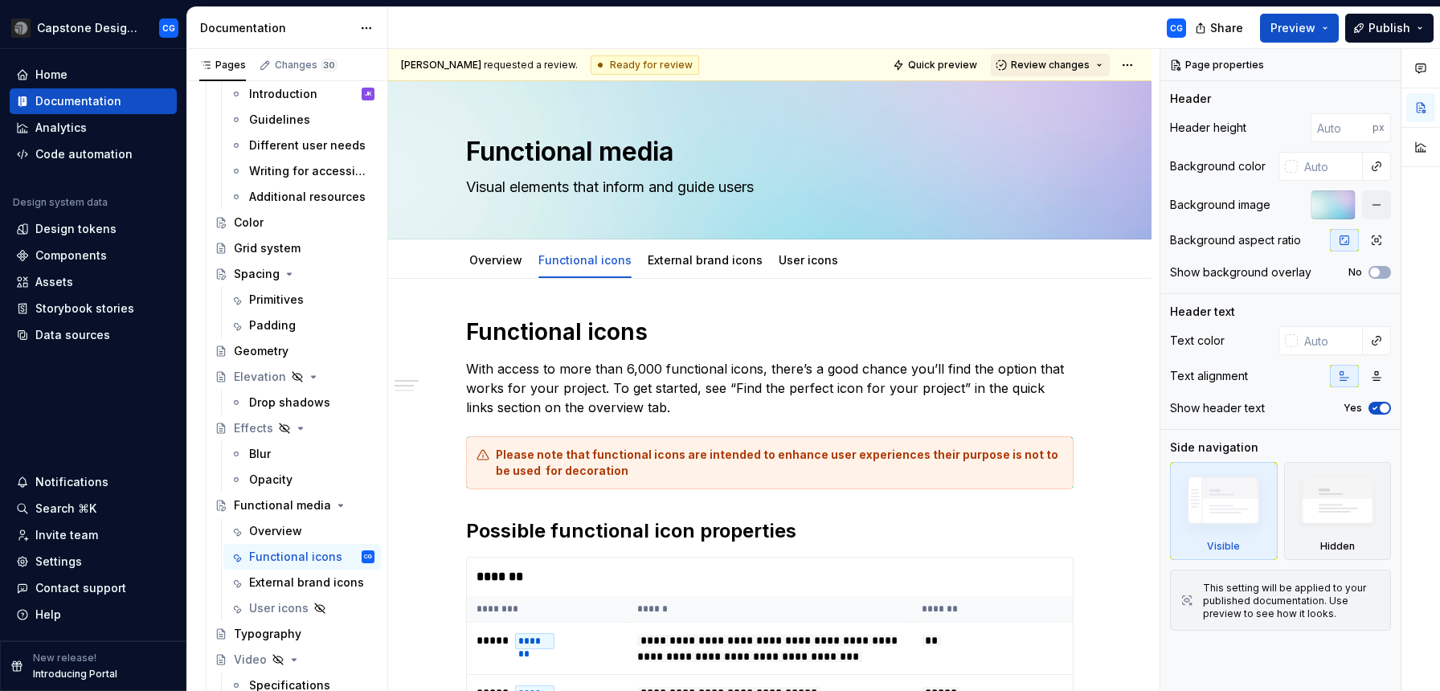
click at [1100, 62] on button "Review changes" at bounding box center [1050, 65] width 119 height 23
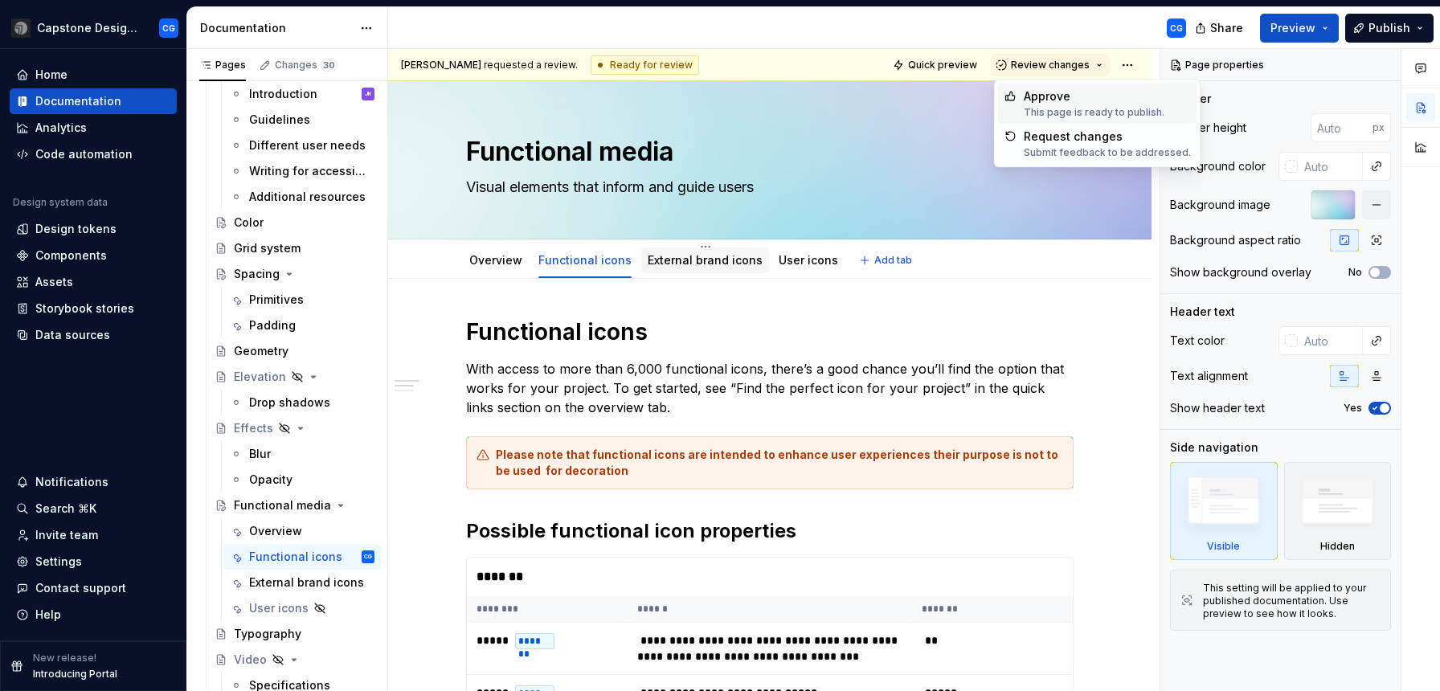
click at [726, 252] on div "External brand icons" at bounding box center [705, 260] width 115 height 16
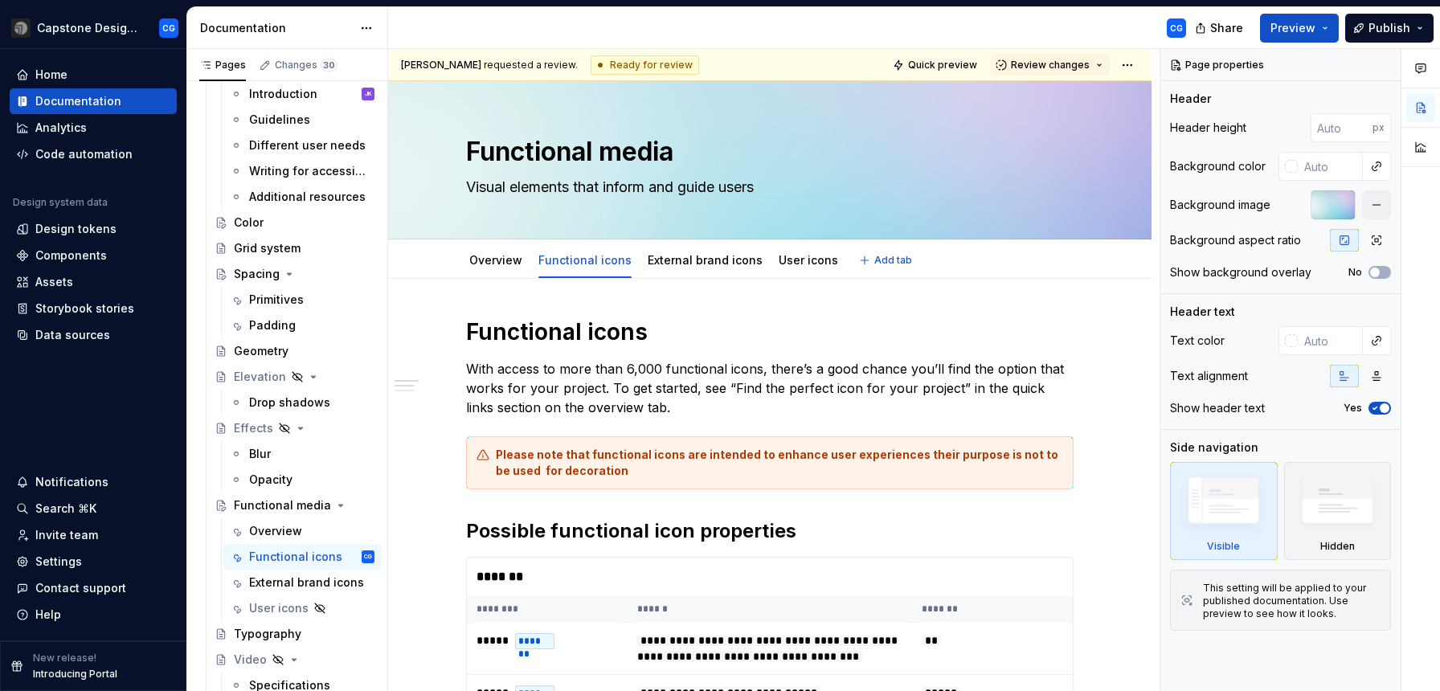
type textarea "*"
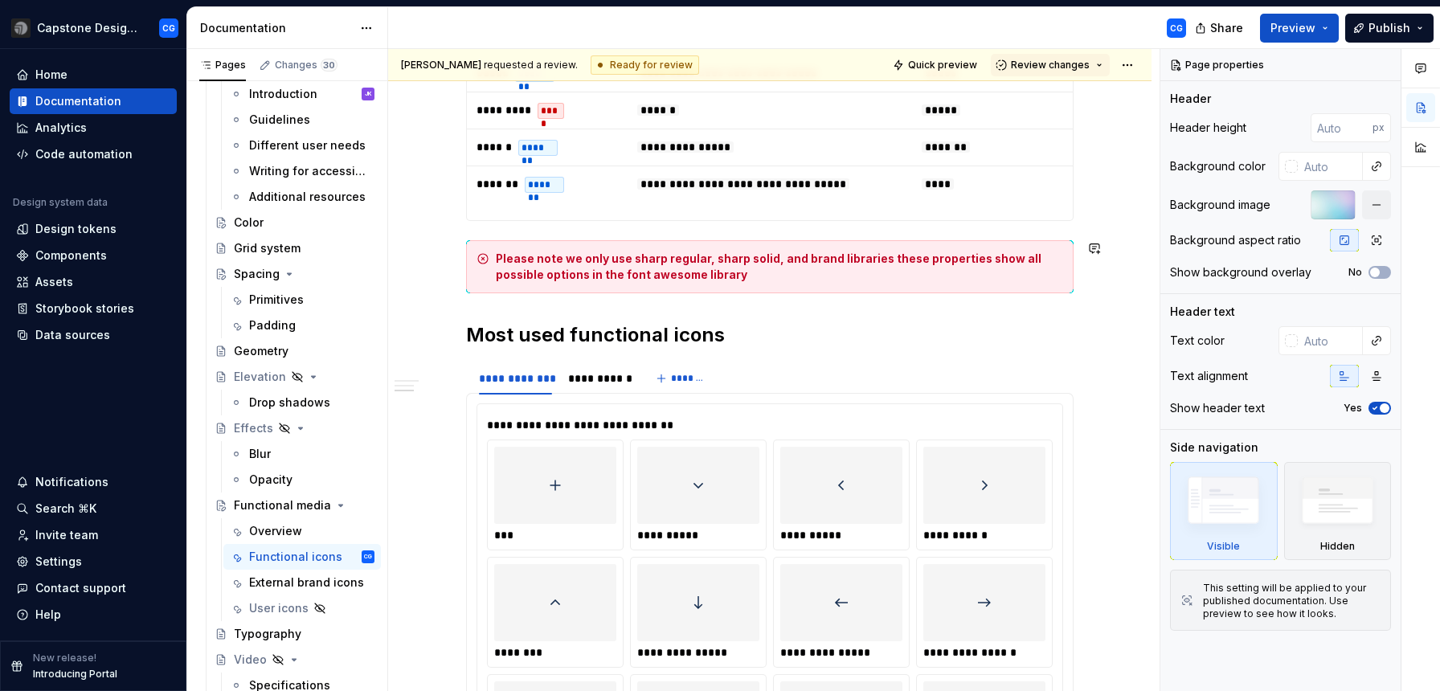
scroll to position [632, 0]
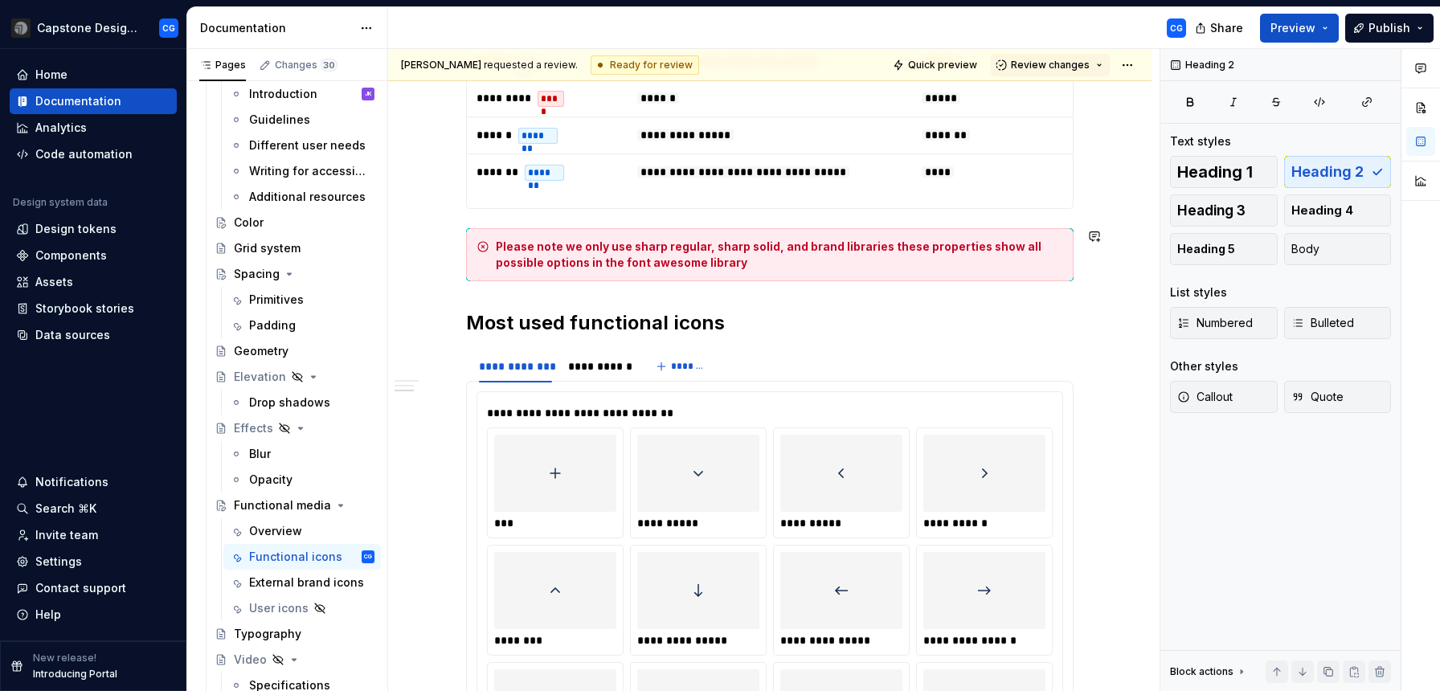
click at [747, 334] on h2 "Most used functional icons" at bounding box center [770, 323] width 608 height 26
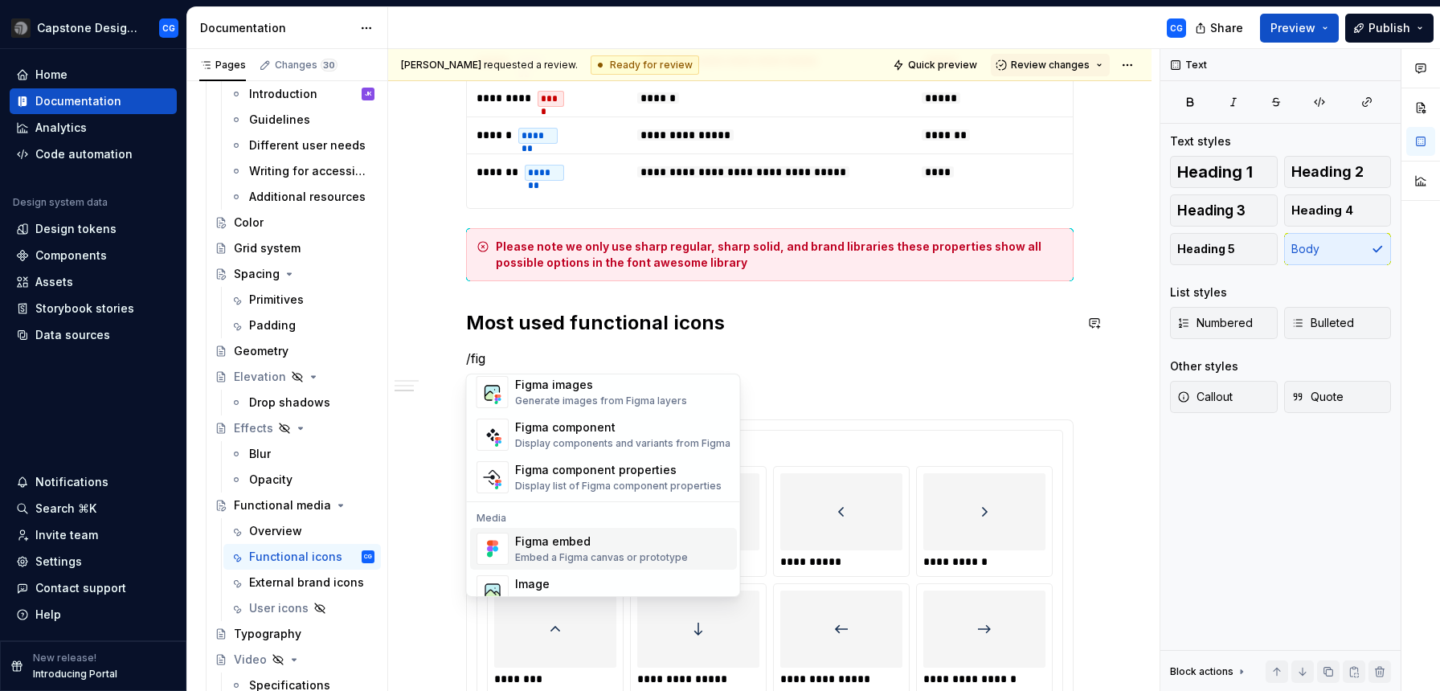
scroll to position [0, 0]
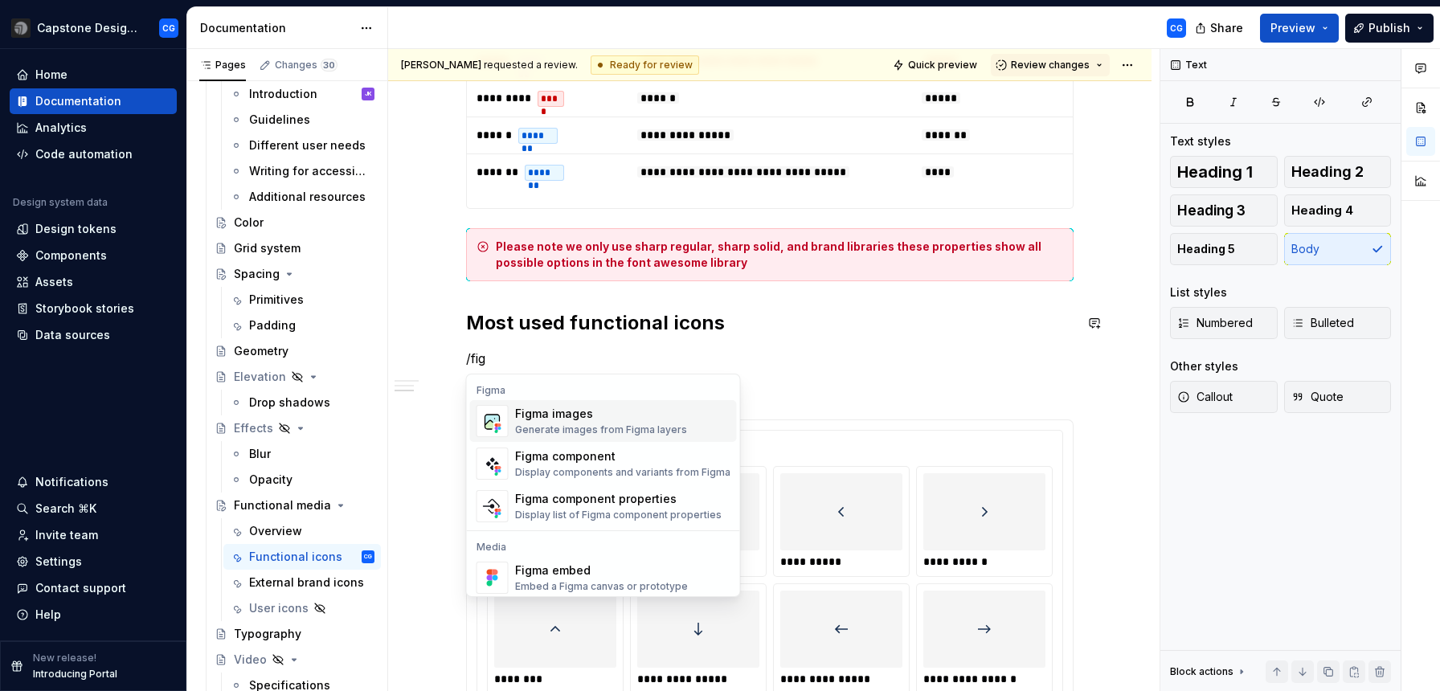
click at [549, 353] on p "/fig" at bounding box center [770, 358] width 608 height 19
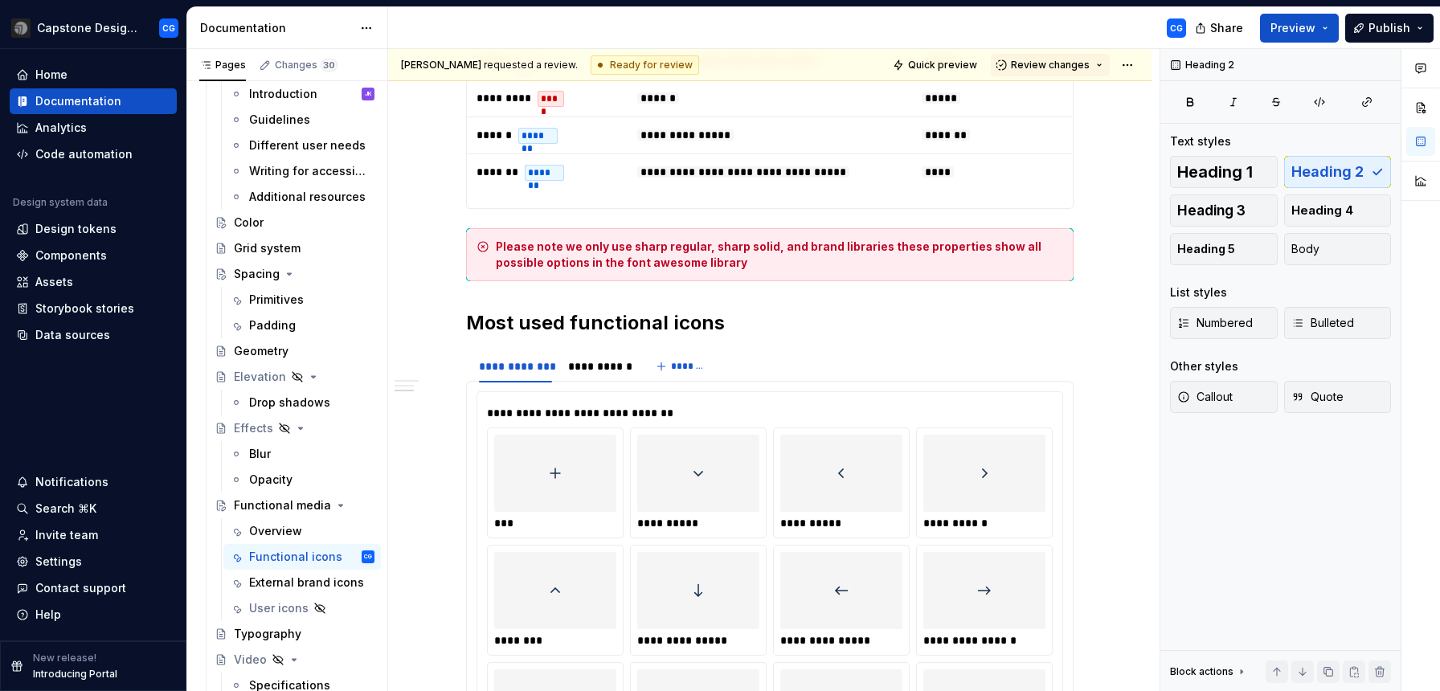
type textarea "*"
click at [76, 334] on div "Data sources" at bounding box center [72, 335] width 75 height 16
